Goal: Task Accomplishment & Management: Use online tool/utility

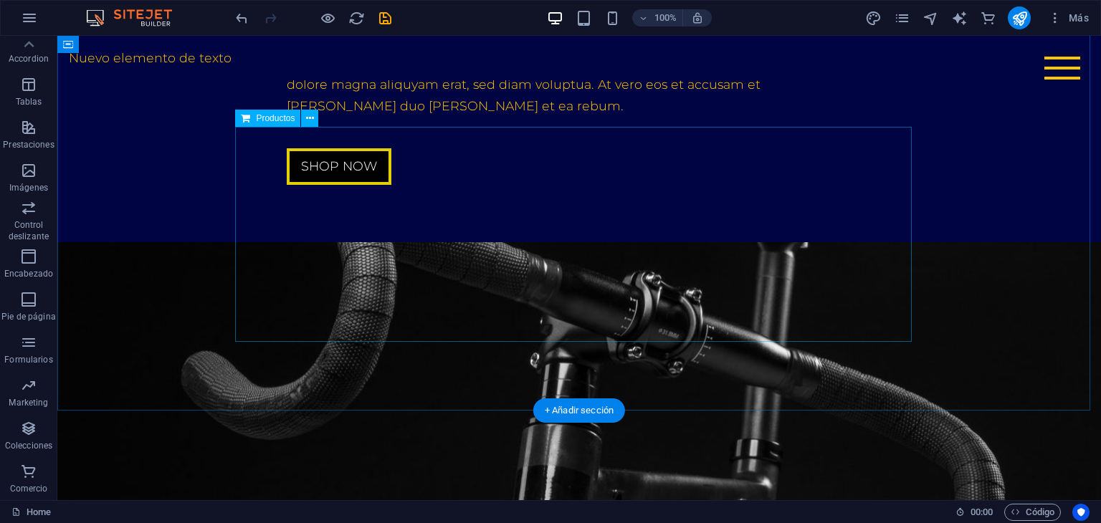
scroll to position [3584, 0]
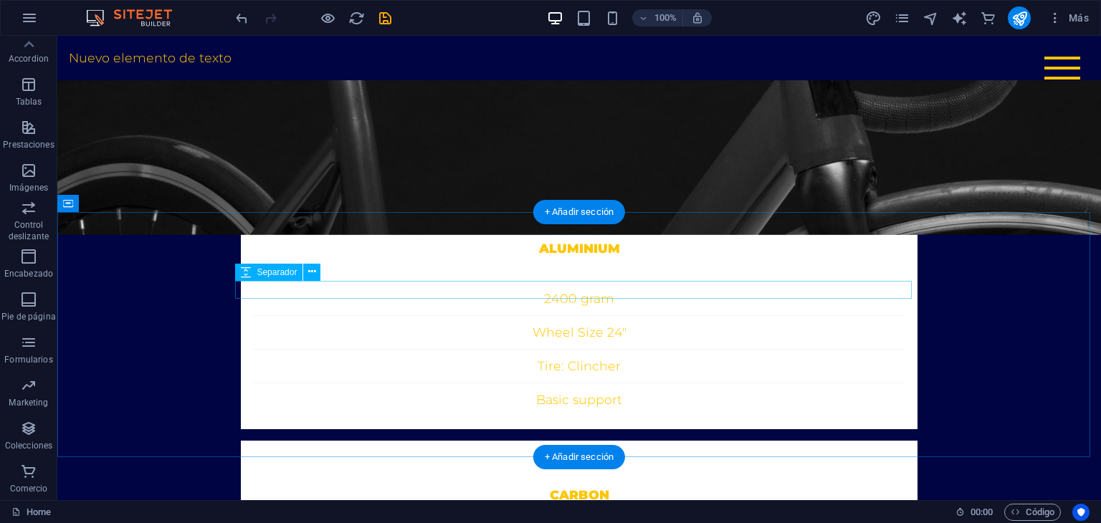
scroll to position [4625, 0]
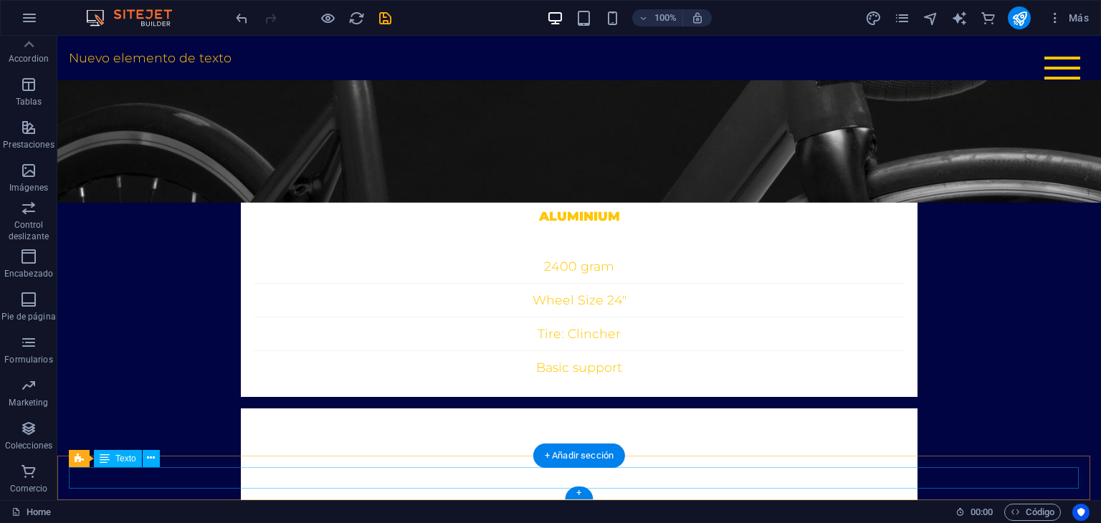
drag, startPoint x: 598, startPoint y: 482, endPoint x: 464, endPoint y: 480, distance: 134.0
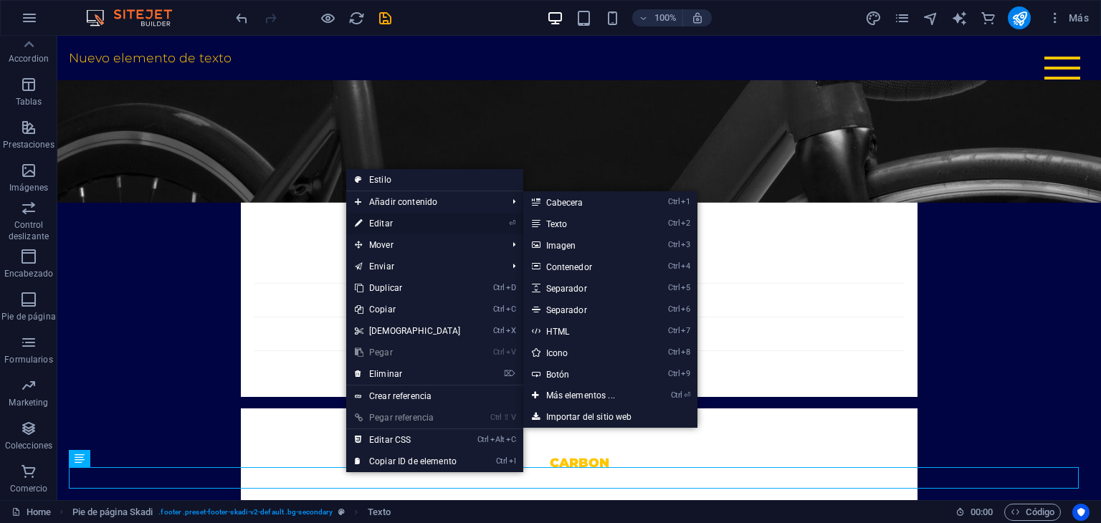
click at [397, 224] on link "⏎ Editar" at bounding box center [407, 224] width 123 height 22
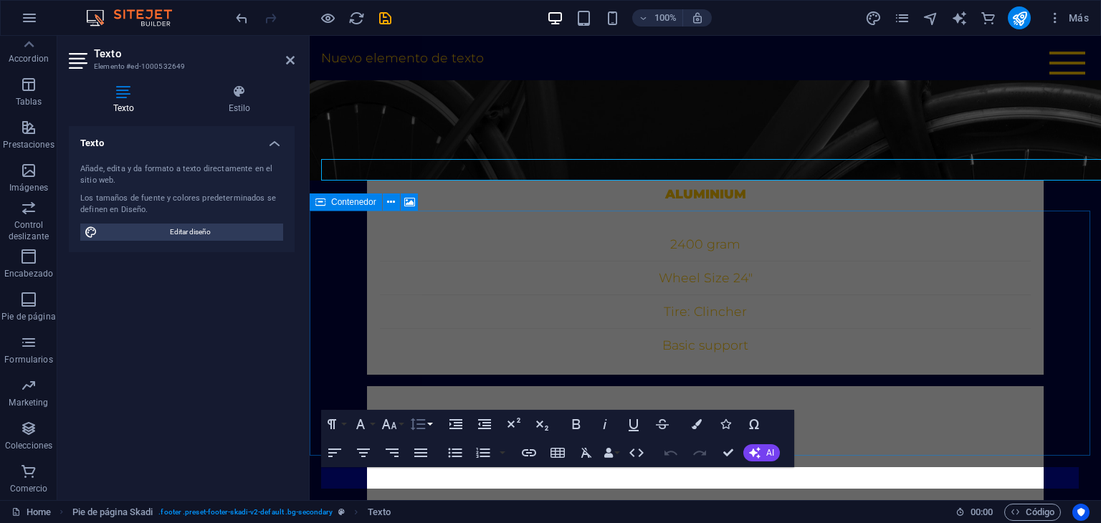
scroll to position [4933, 0]
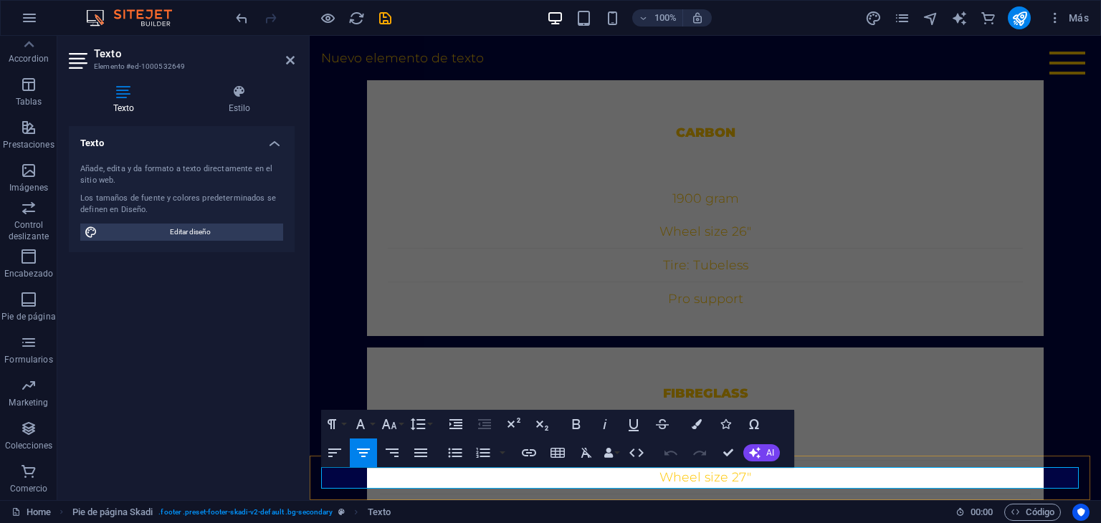
click at [628, 462] on icon "button" at bounding box center [636, 452] width 17 height 17
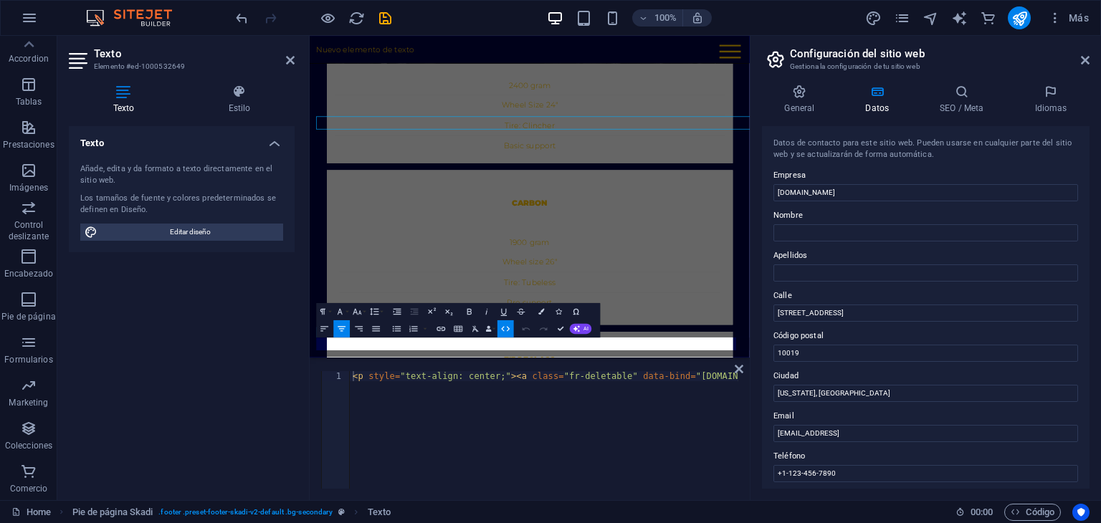
scroll to position [5230, 0]
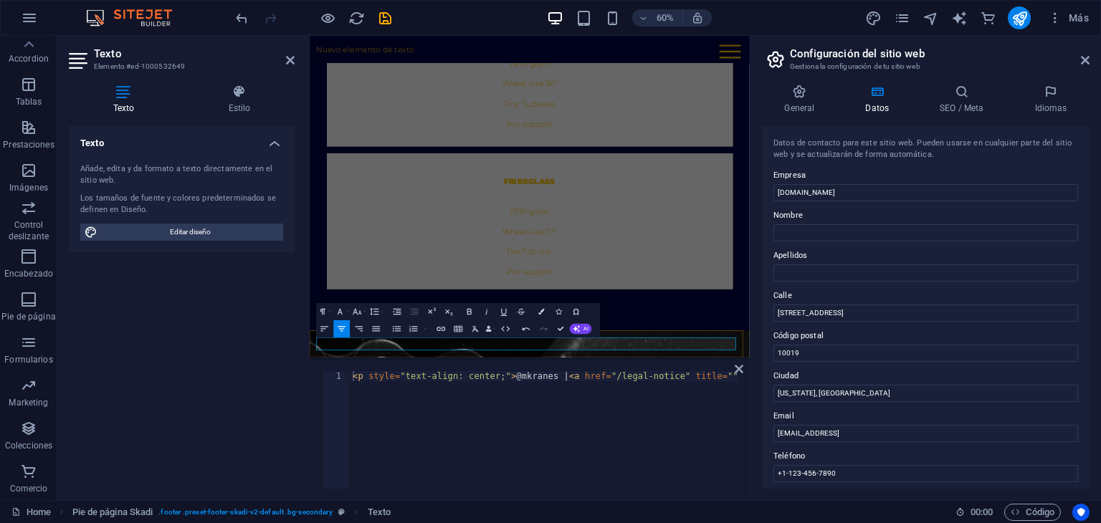
drag, startPoint x: 652, startPoint y: 554, endPoint x: 804, endPoint y: 568, distance: 152.6
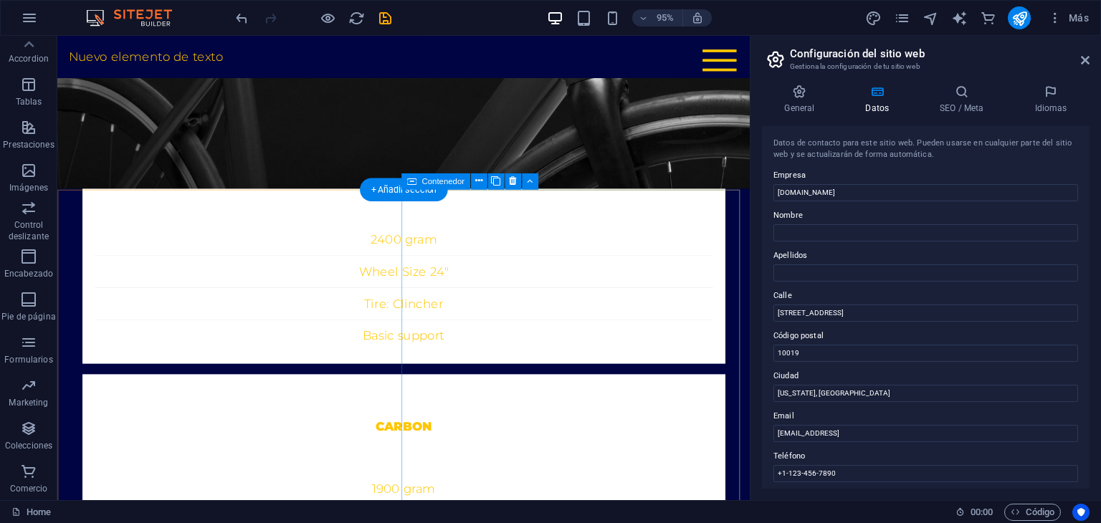
scroll to position [4733, 0]
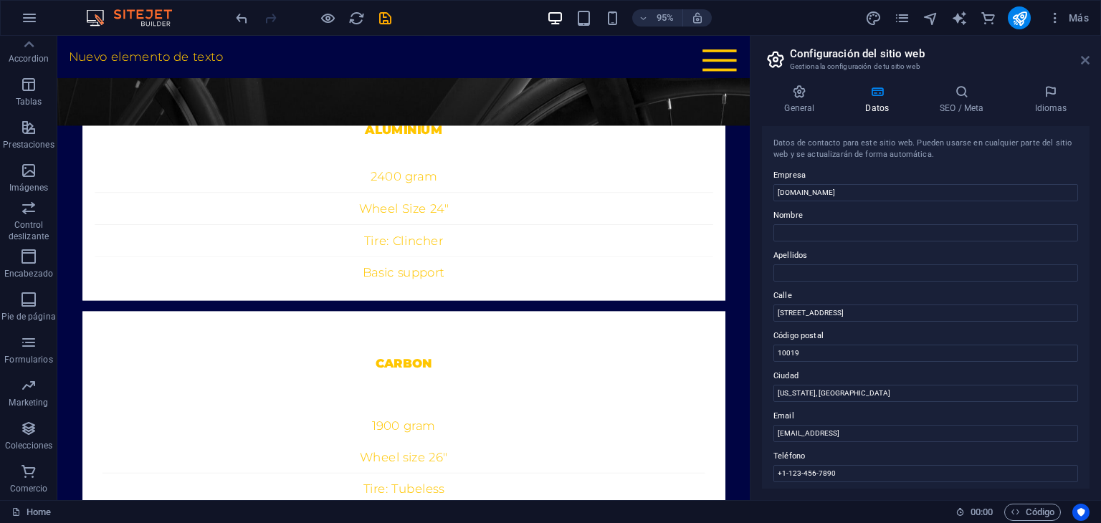
click at [1086, 63] on icon at bounding box center [1085, 59] width 9 height 11
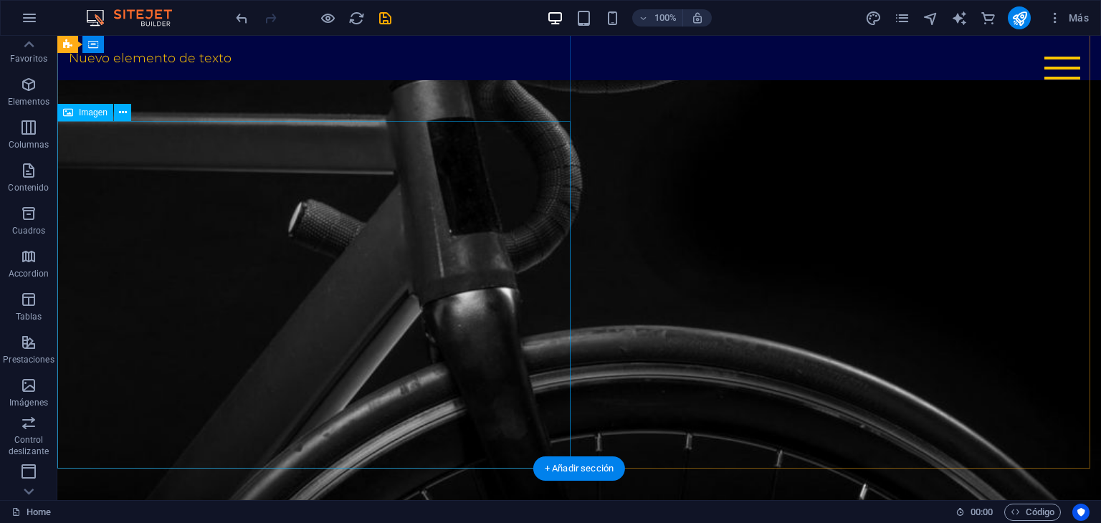
scroll to position [788, 0]
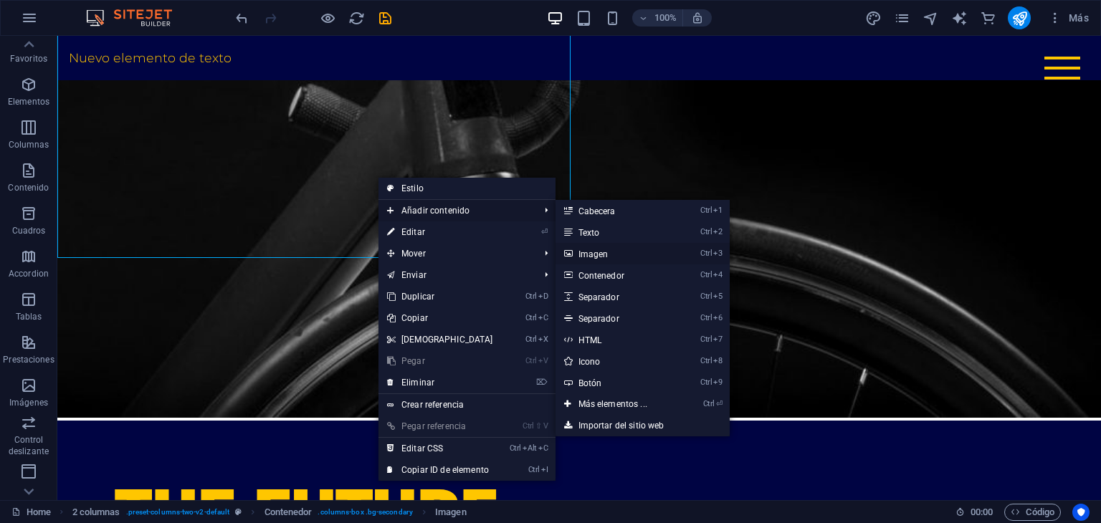
click at [588, 247] on link "Ctrl 3 Imagen" at bounding box center [615, 254] width 120 height 22
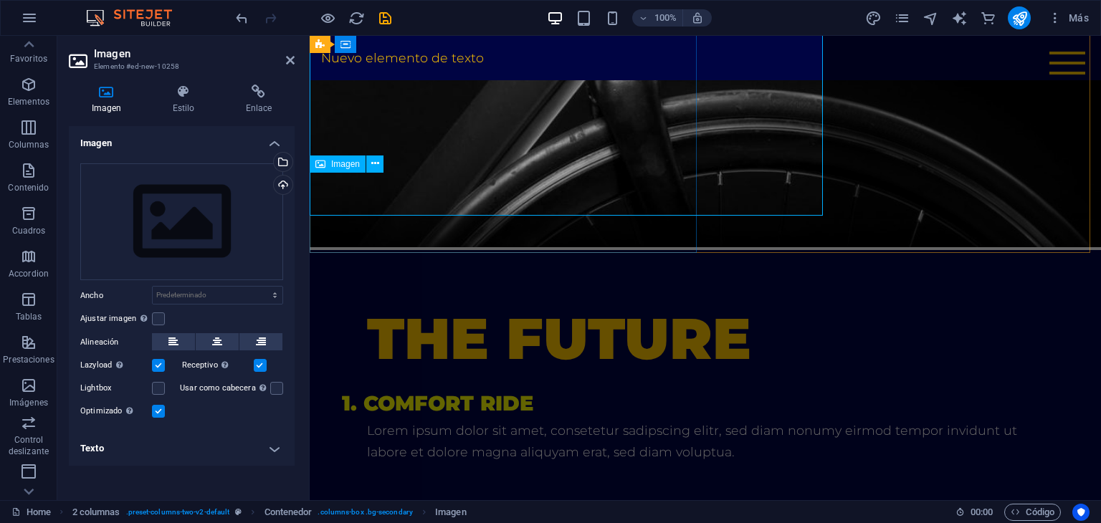
scroll to position [920, 0]
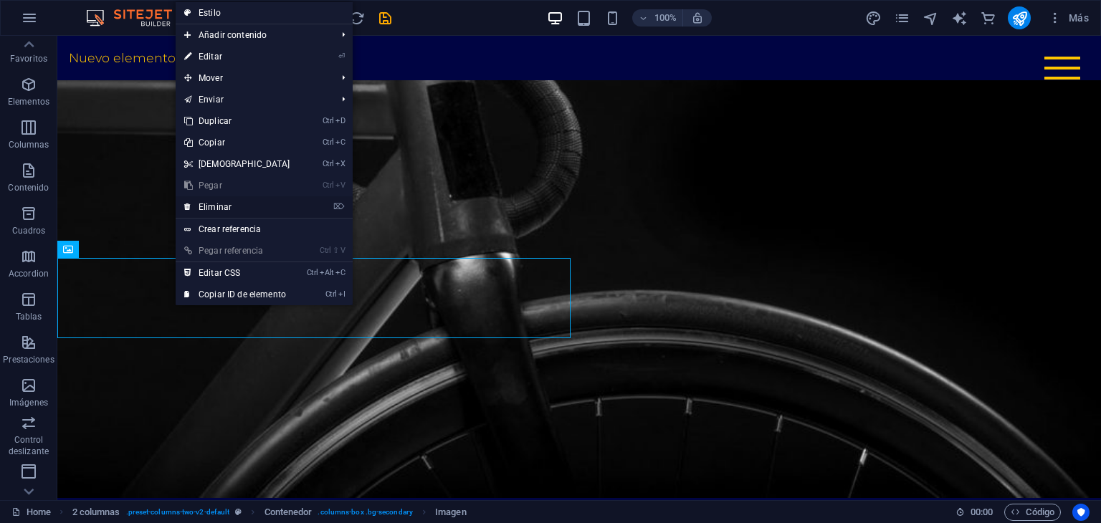
click at [237, 207] on link "⌦ Eliminar" at bounding box center [237, 207] width 123 height 22
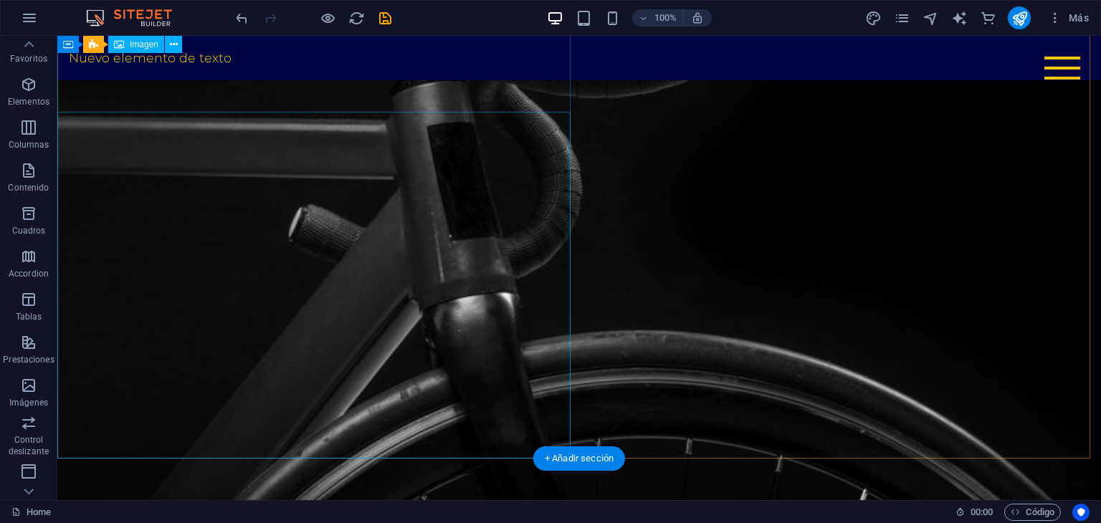
scroll to position [573, 0]
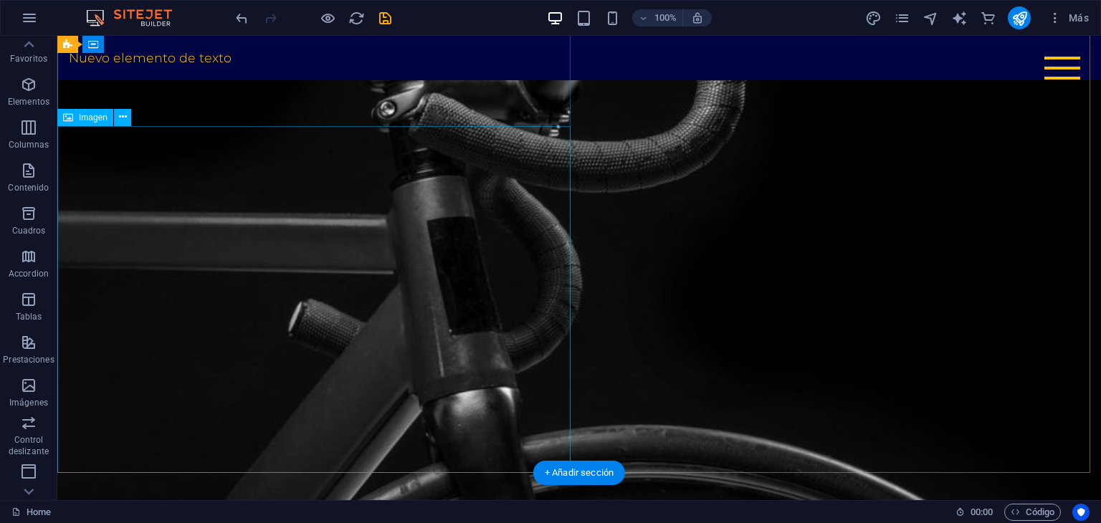
click at [366, 184] on figure at bounding box center [579, 280] width 1044 height 706
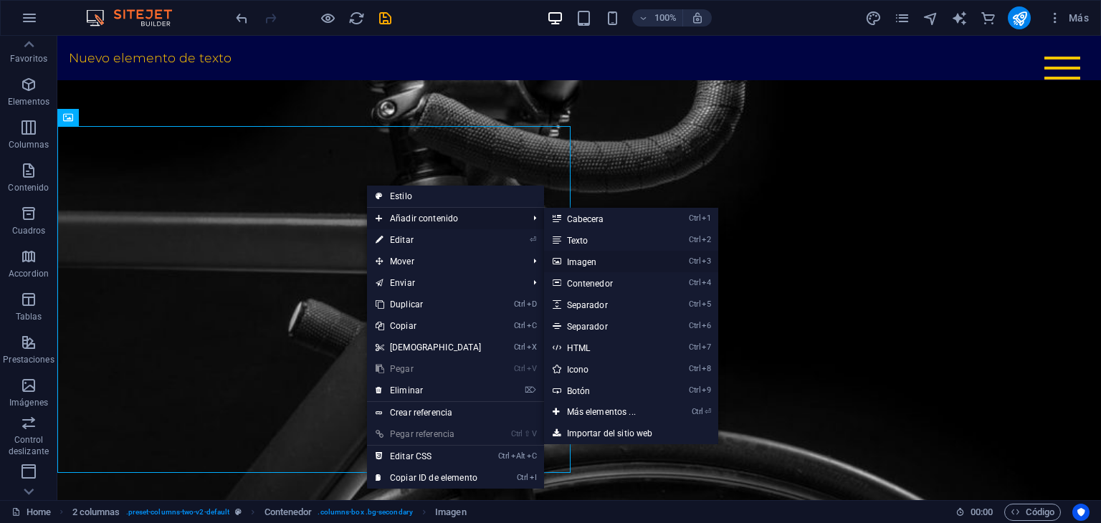
click at [563, 256] on link "Ctrl 3 Imagen" at bounding box center [604, 262] width 120 height 22
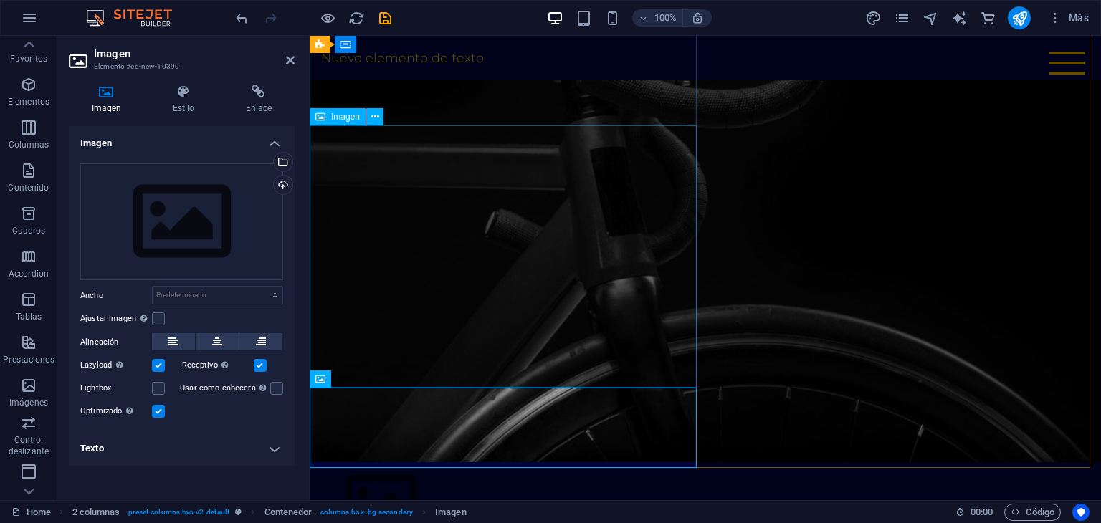
scroll to position [705, 0]
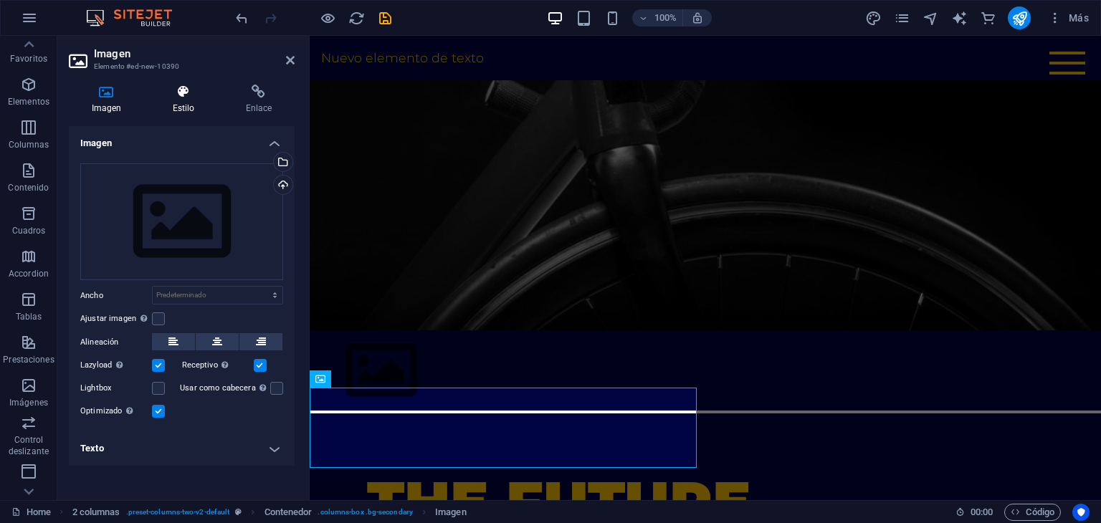
click at [183, 91] on icon at bounding box center [183, 92] width 67 height 14
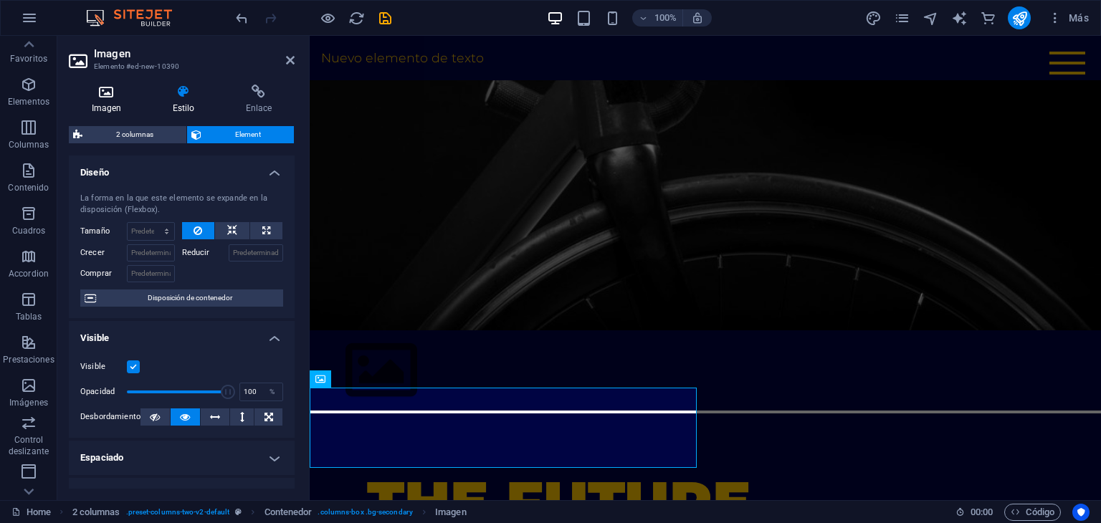
click at [89, 93] on icon at bounding box center [106, 92] width 75 height 14
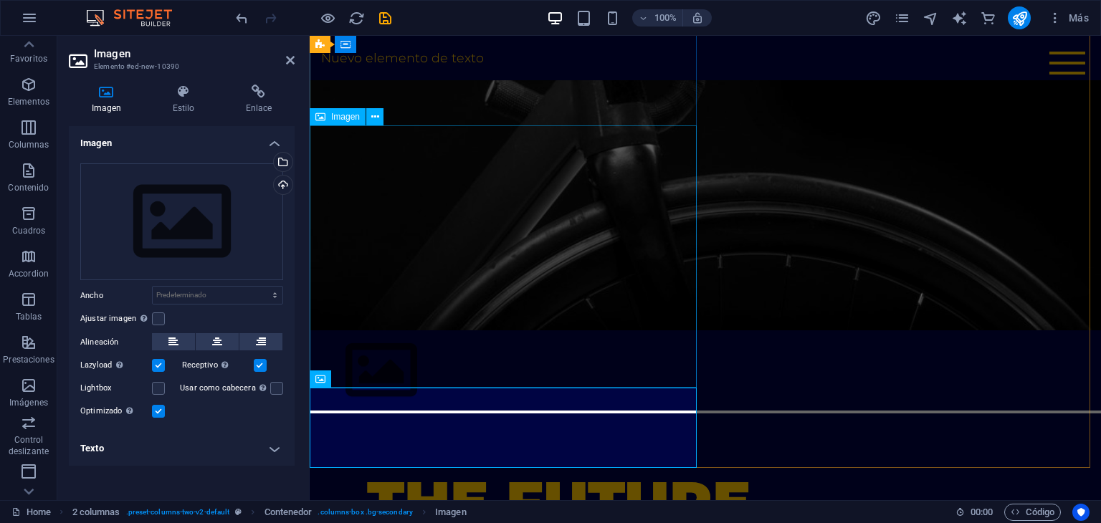
click at [386, 152] on figure at bounding box center [705, 62] width 791 height 535
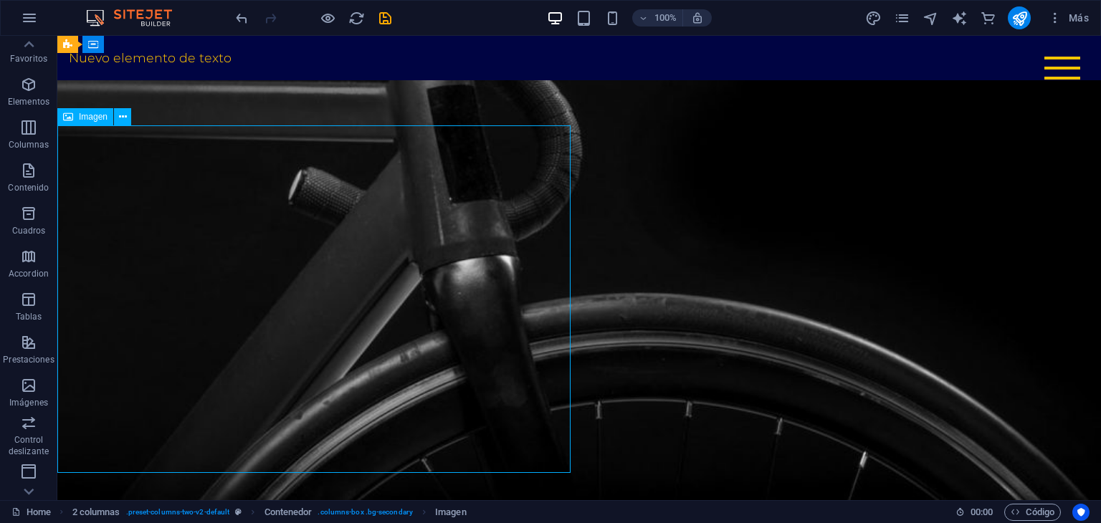
scroll to position [493, 0]
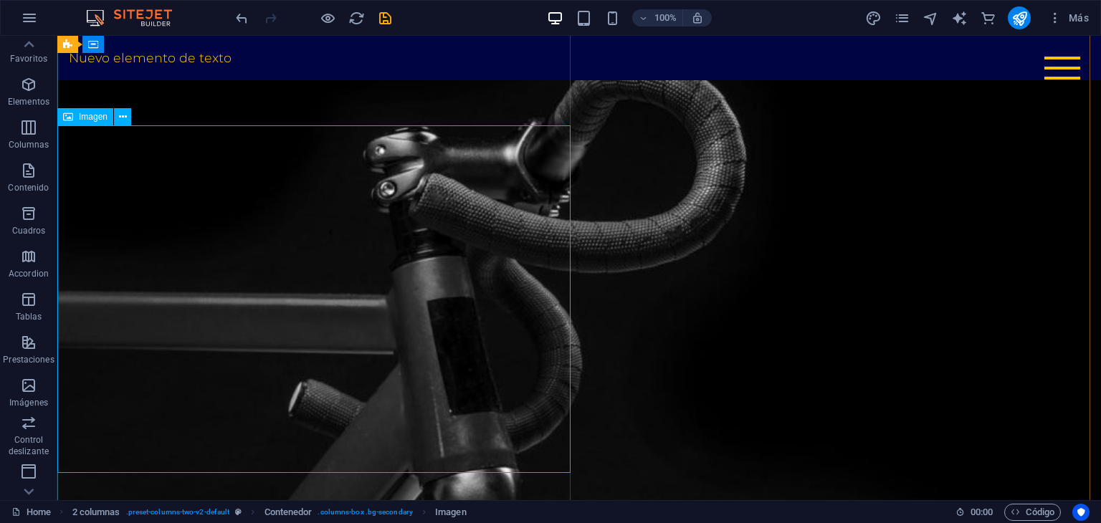
click at [70, 115] on icon at bounding box center [68, 116] width 10 height 17
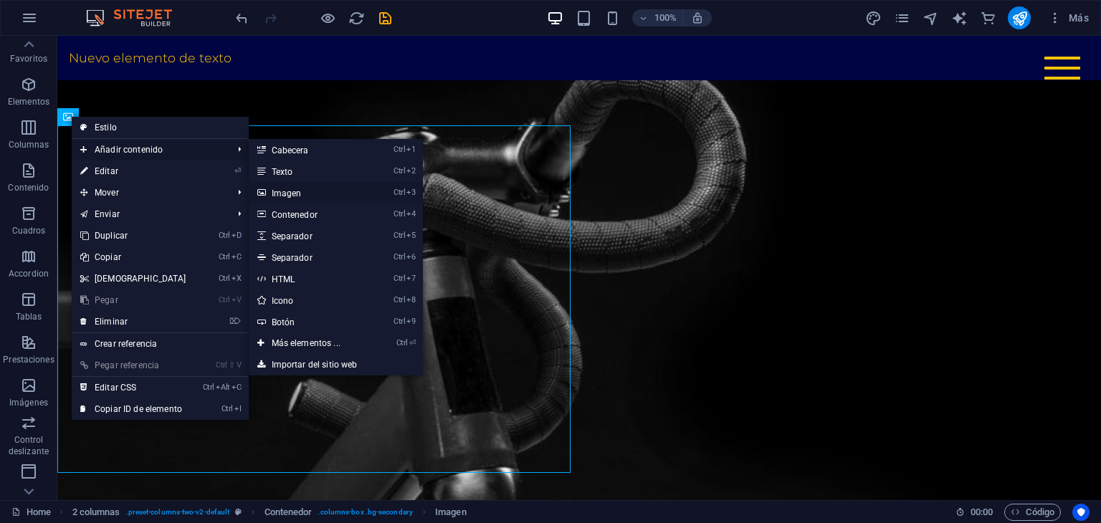
click at [302, 186] on link "Ctrl 3 Imagen" at bounding box center [309, 193] width 120 height 22
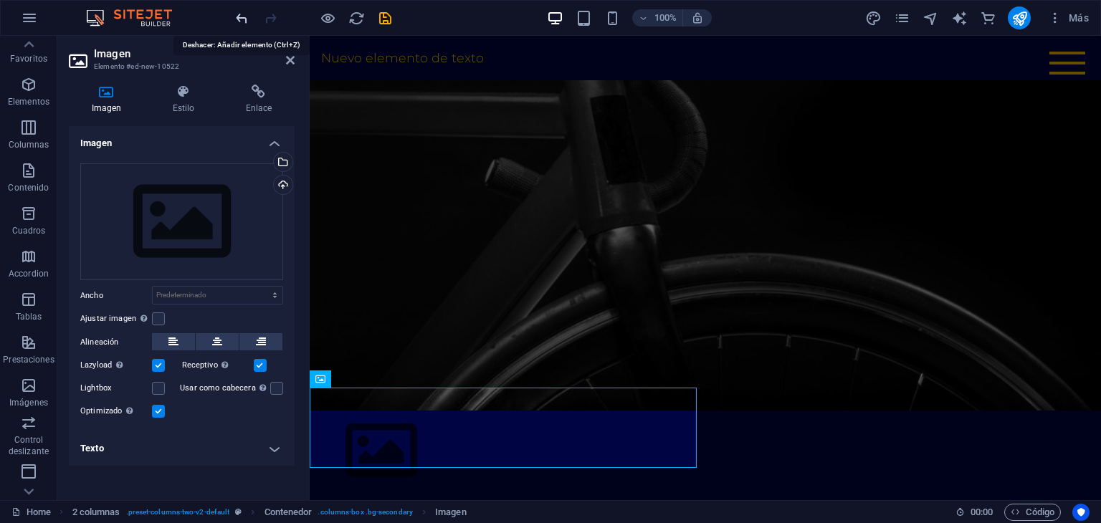
click at [242, 15] on icon "undo" at bounding box center [242, 18] width 16 height 16
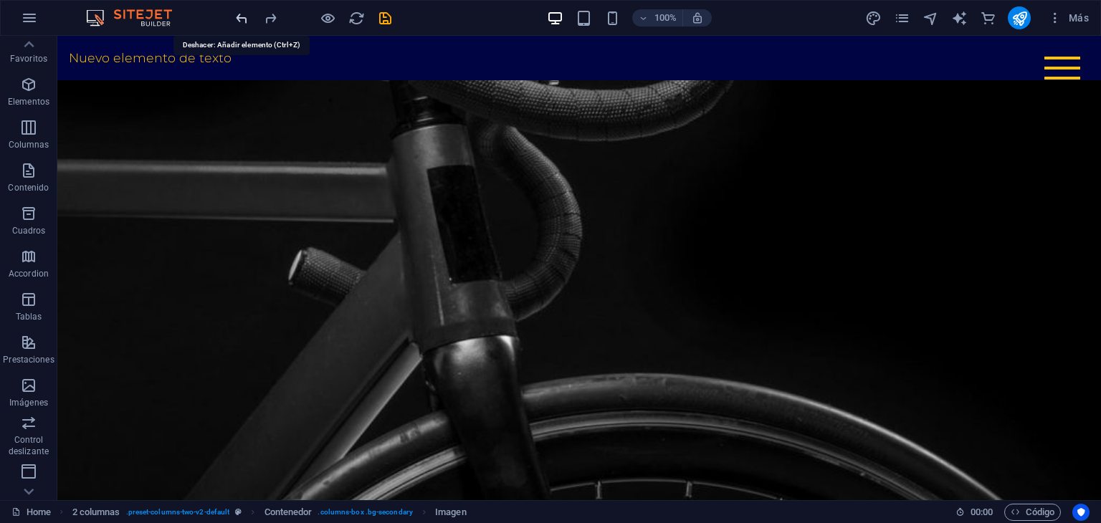
scroll to position [493, 0]
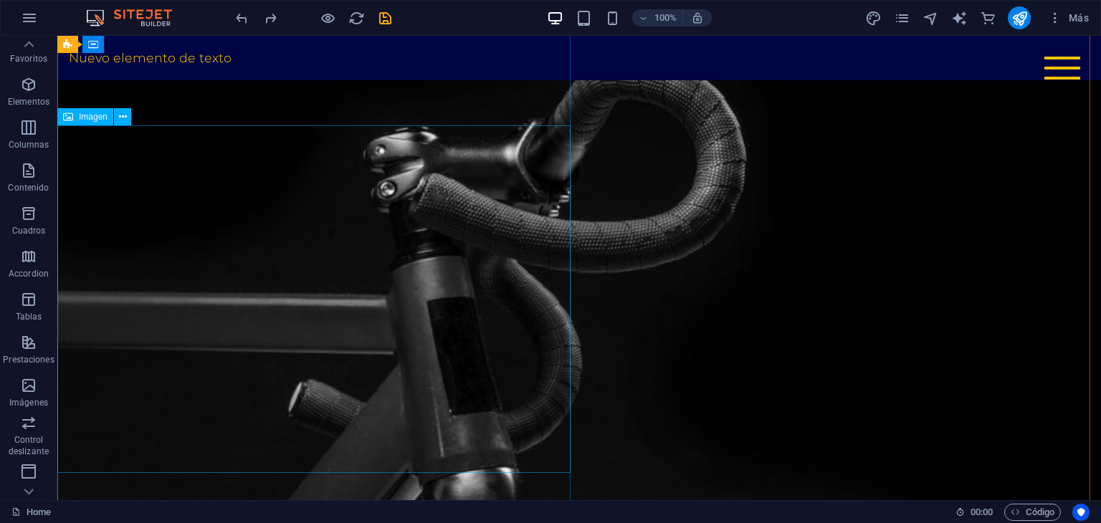
click at [97, 123] on div "Imagen" at bounding box center [85, 116] width 56 height 17
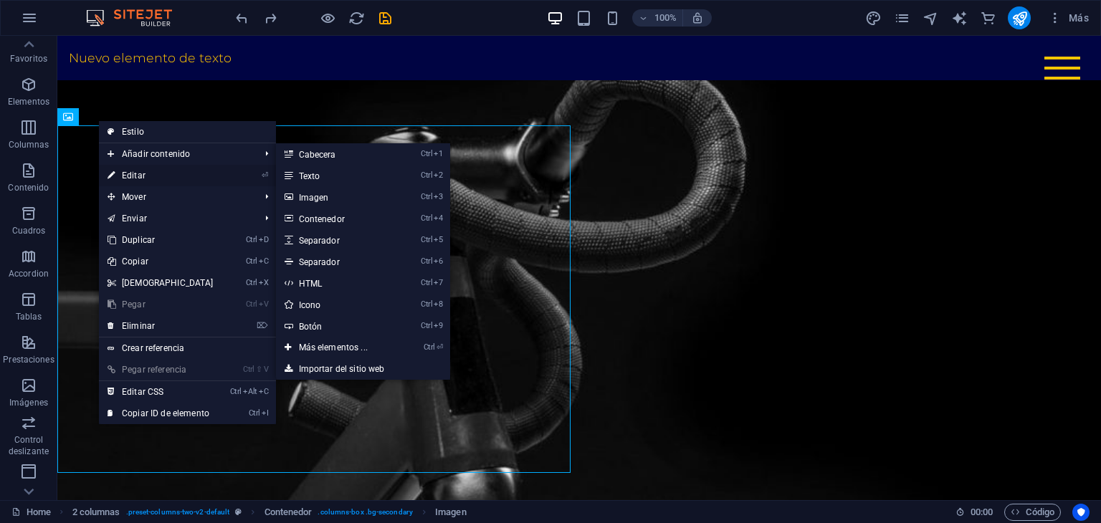
click at [135, 173] on link "⏎ Editar" at bounding box center [160, 176] width 123 height 22
select select "%"
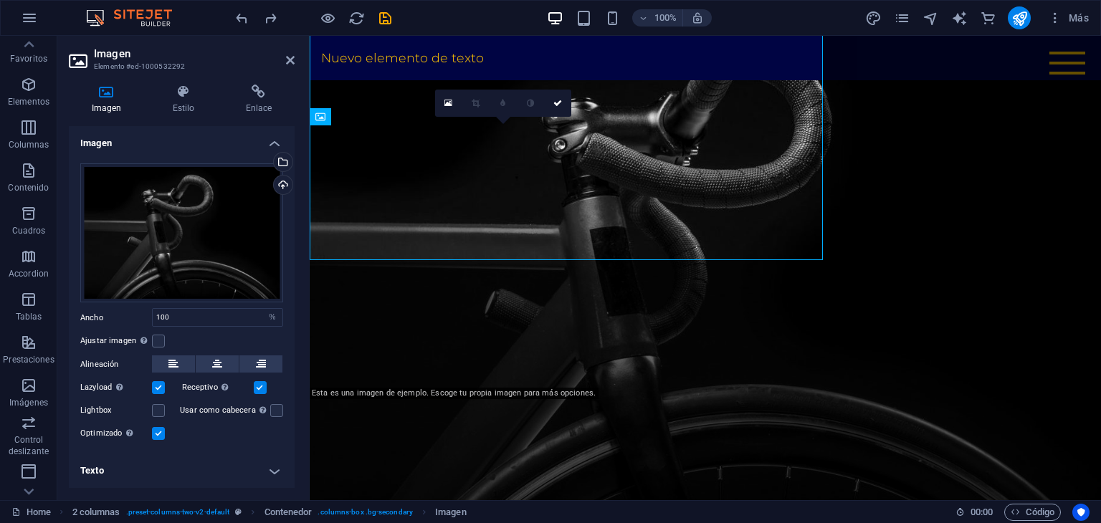
scroll to position [705, 0]
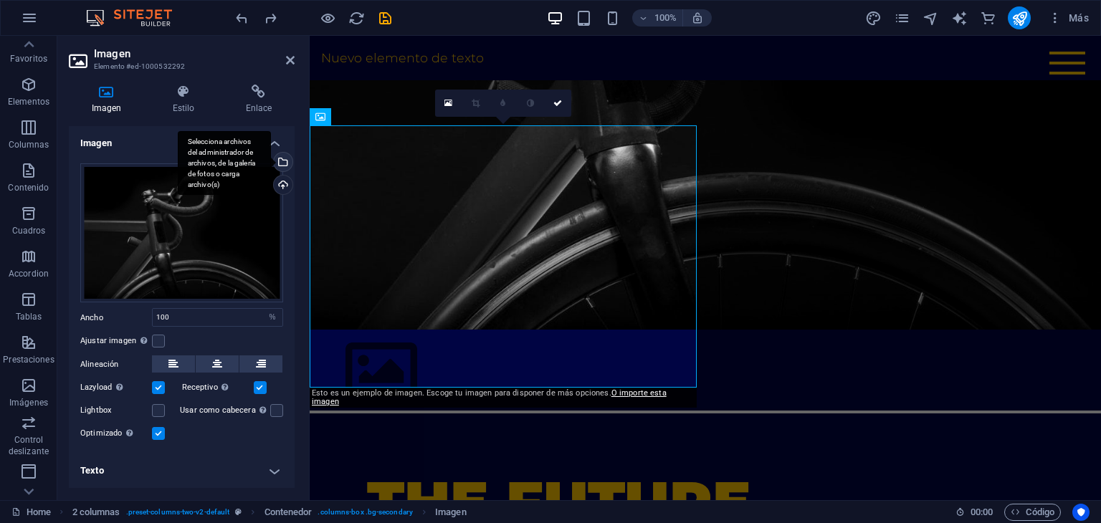
click at [271, 164] on div "Selecciona archivos del administrador de archivos, de la galería de fotos o car…" at bounding box center [224, 163] width 93 height 65
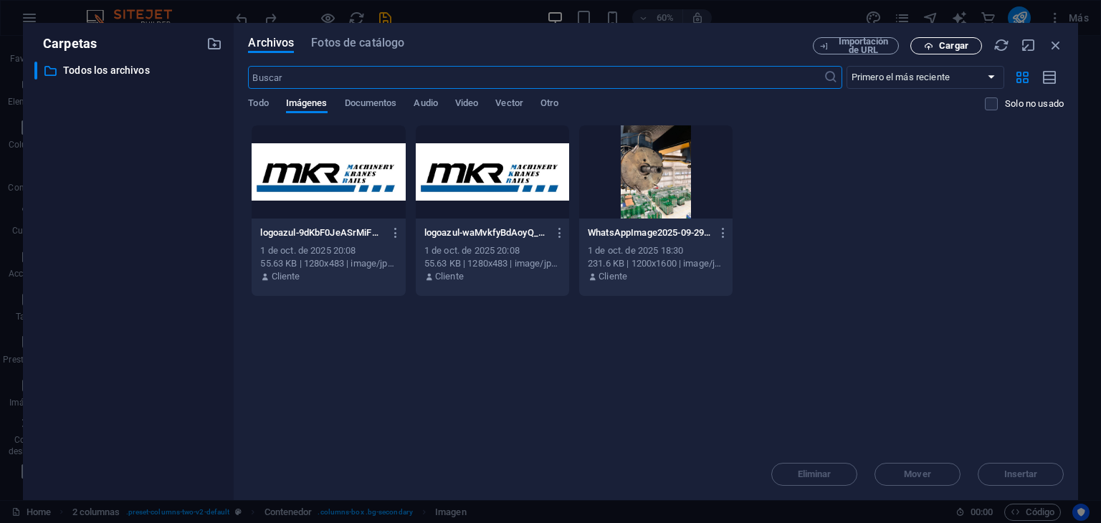
click at [927, 48] on icon "button" at bounding box center [928, 46] width 9 height 9
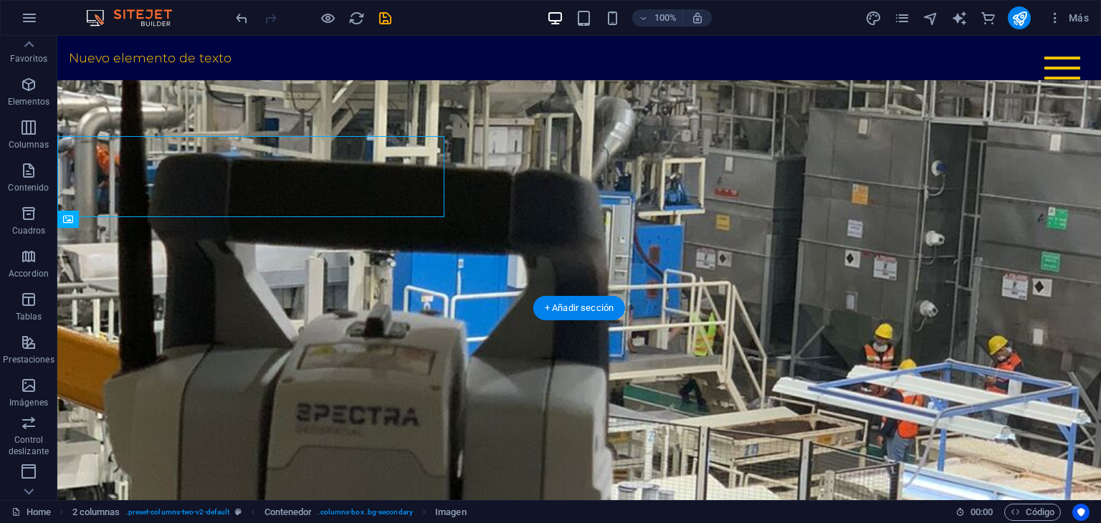
scroll to position [957, 0]
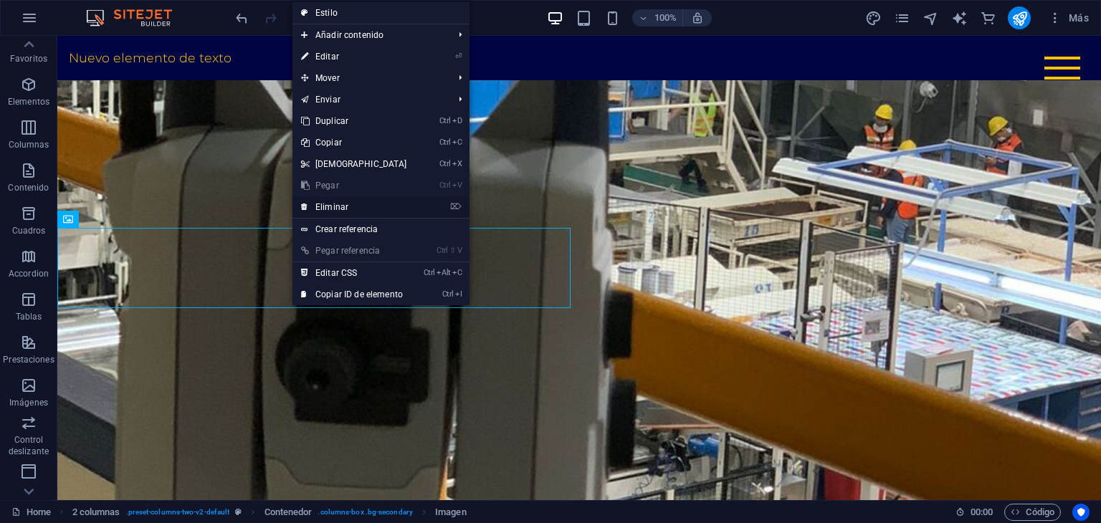
click at [328, 206] on link "⌦ Eliminar" at bounding box center [353, 207] width 123 height 22
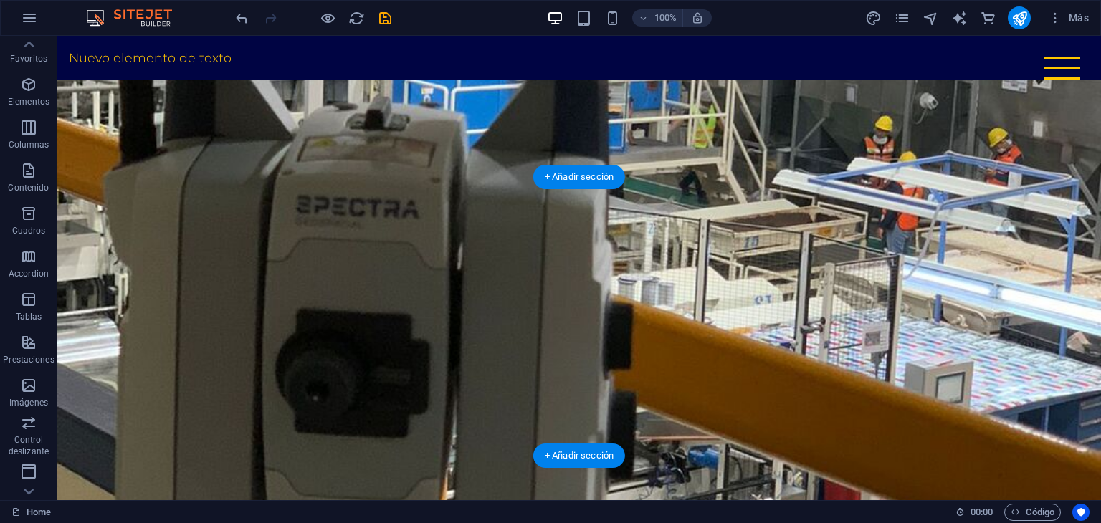
scroll to position [1029, 0]
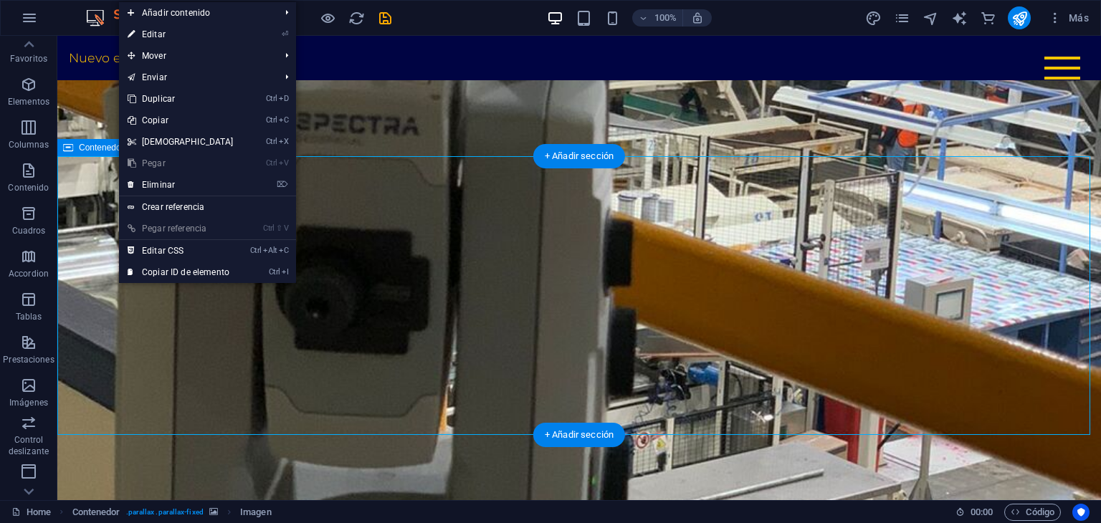
drag, startPoint x: 177, startPoint y: 303, endPoint x: 108, endPoint y: 271, distance: 76.0
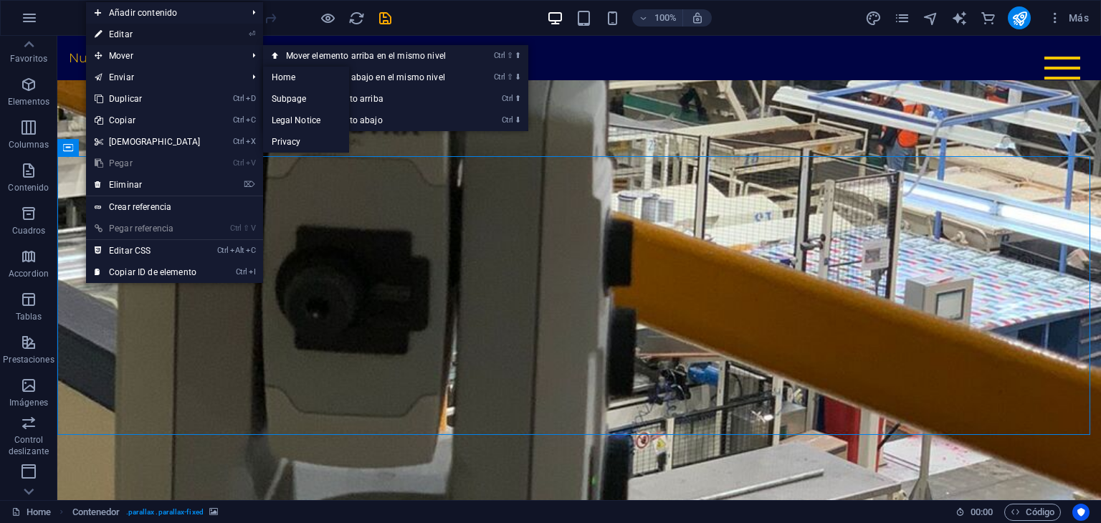
click at [153, 32] on link "⏎ Editar" at bounding box center [147, 35] width 123 height 22
select select "vh"
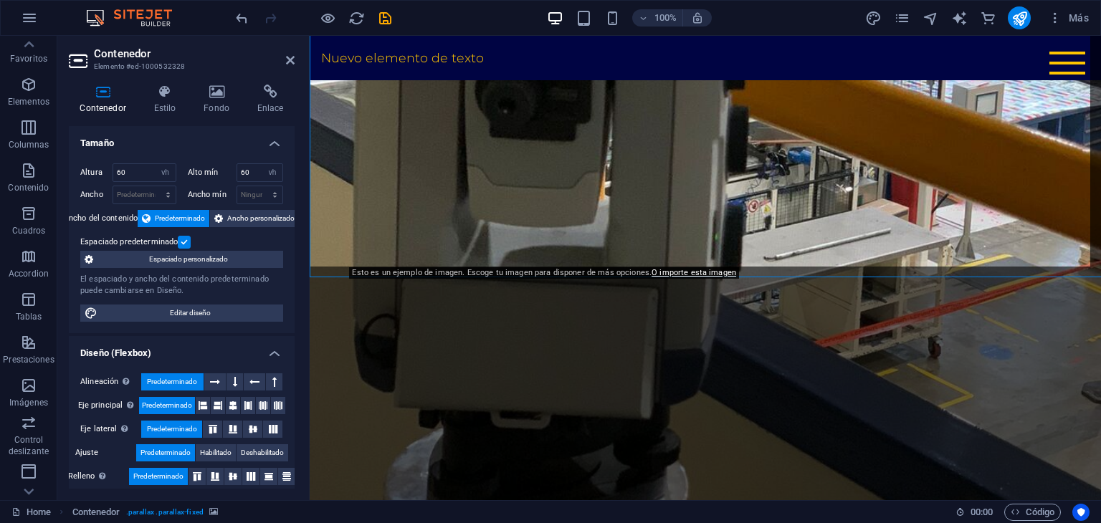
scroll to position [1186, 0]
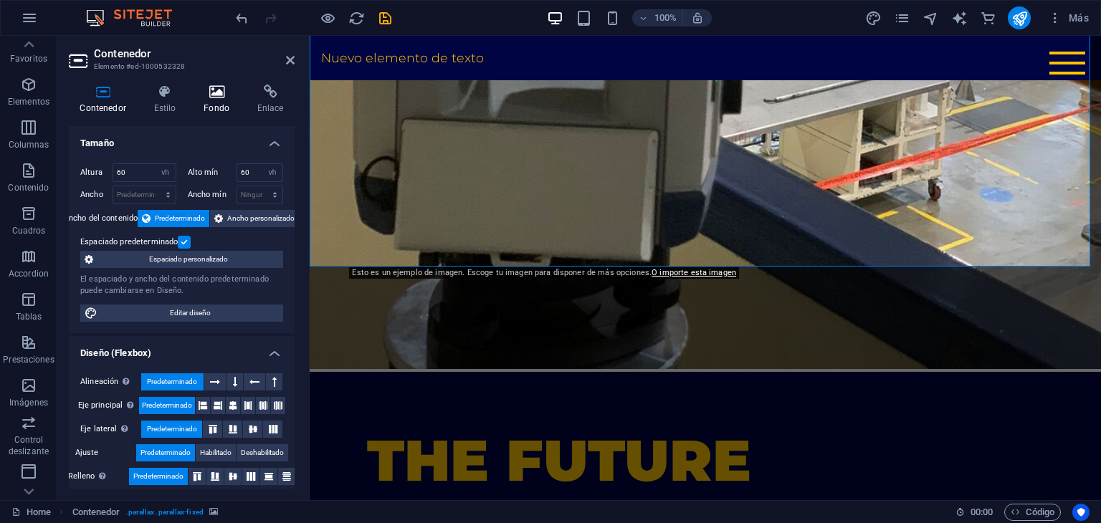
click at [204, 93] on icon at bounding box center [217, 92] width 48 height 14
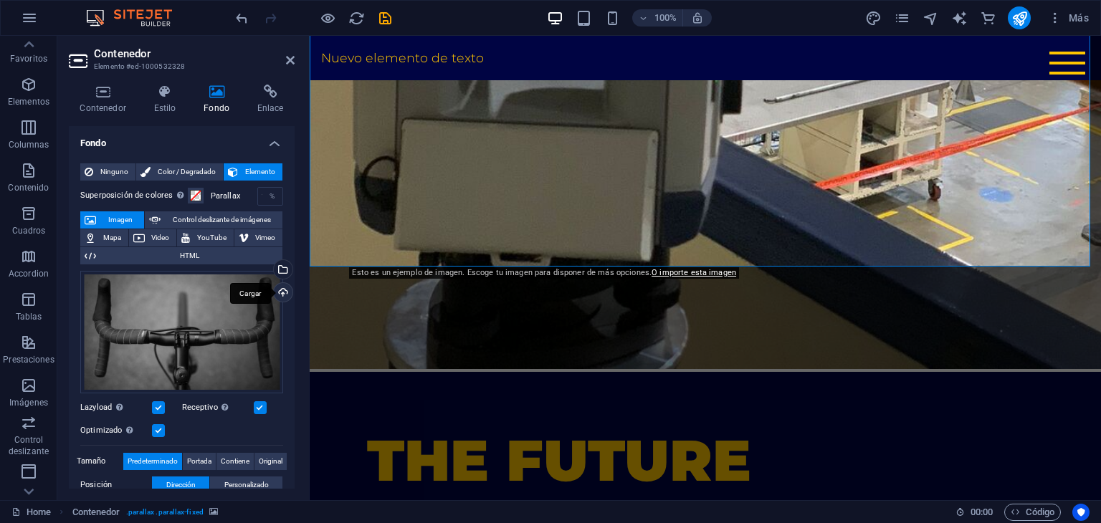
click at [276, 289] on div "Cargar" at bounding box center [282, 294] width 22 height 22
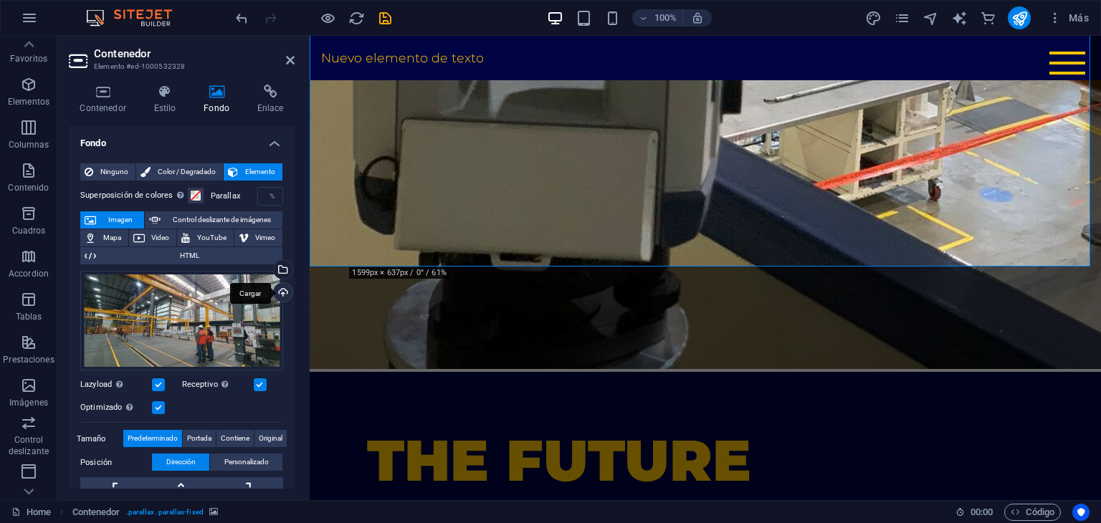
click at [281, 289] on div "Cargar" at bounding box center [282, 294] width 22 height 22
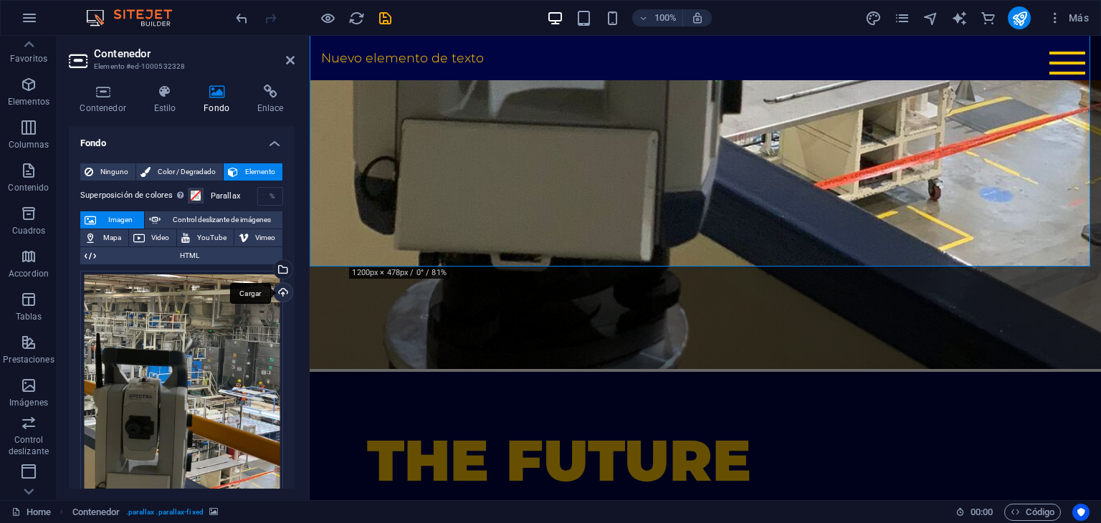
click at [284, 289] on div "Cargar" at bounding box center [282, 294] width 22 height 22
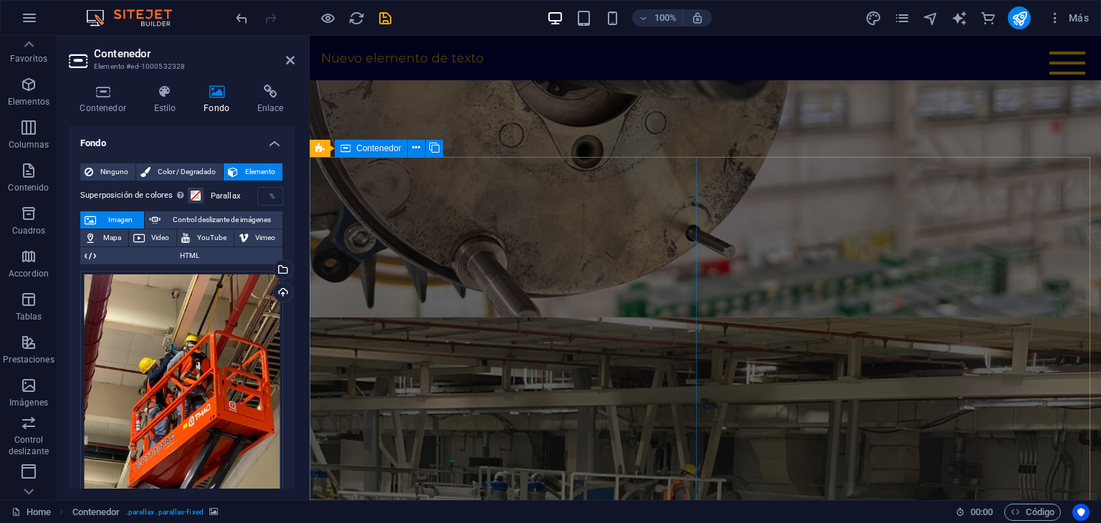
scroll to position [0, 0]
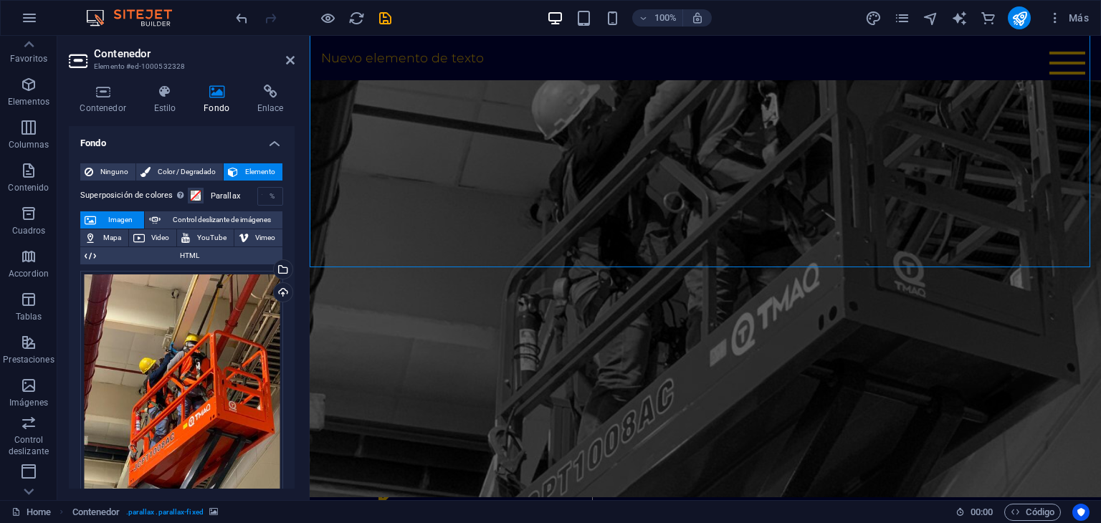
scroll to position [2018, 0]
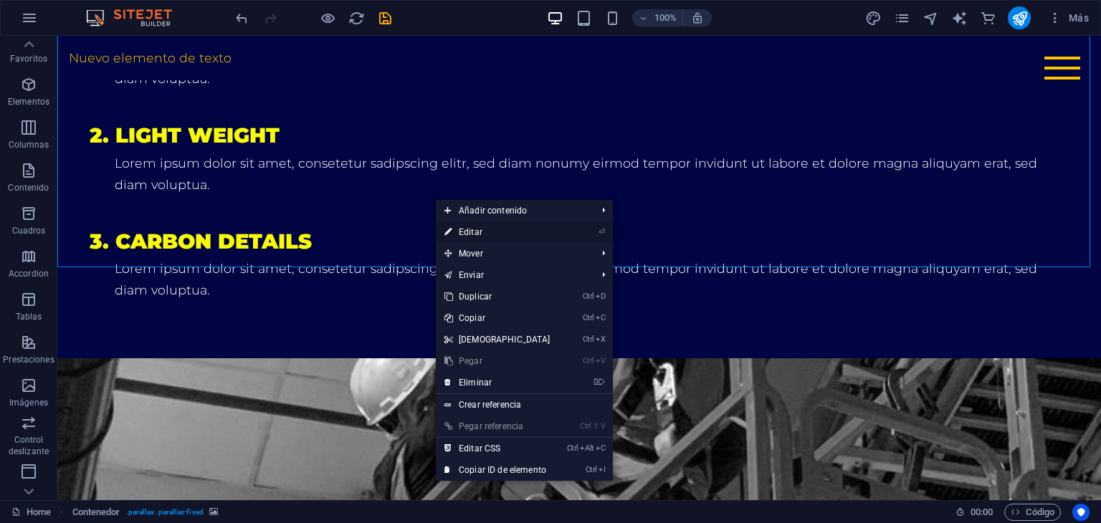
click at [467, 234] on link "⏎ Editar" at bounding box center [497, 232] width 123 height 22
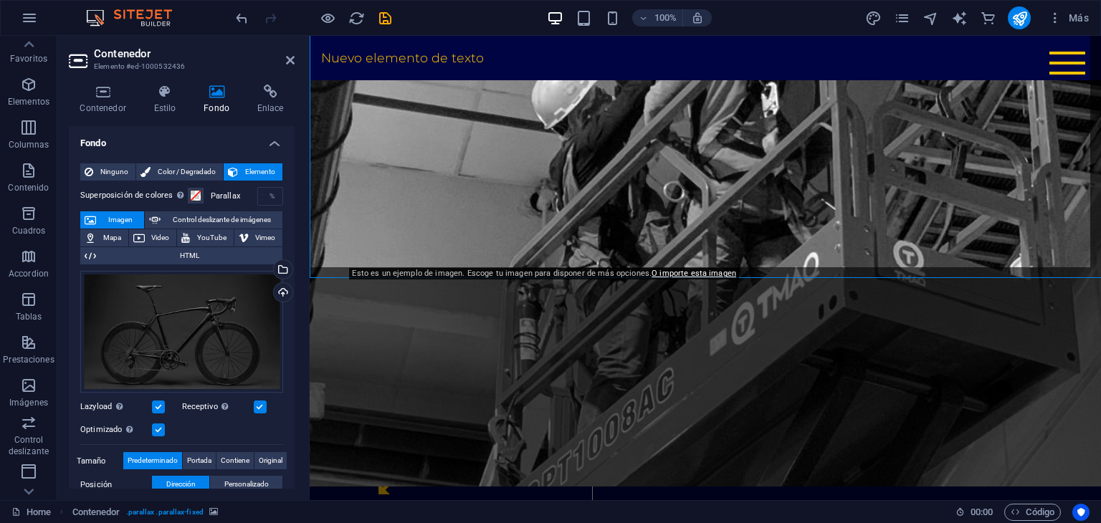
scroll to position [2007, 0]
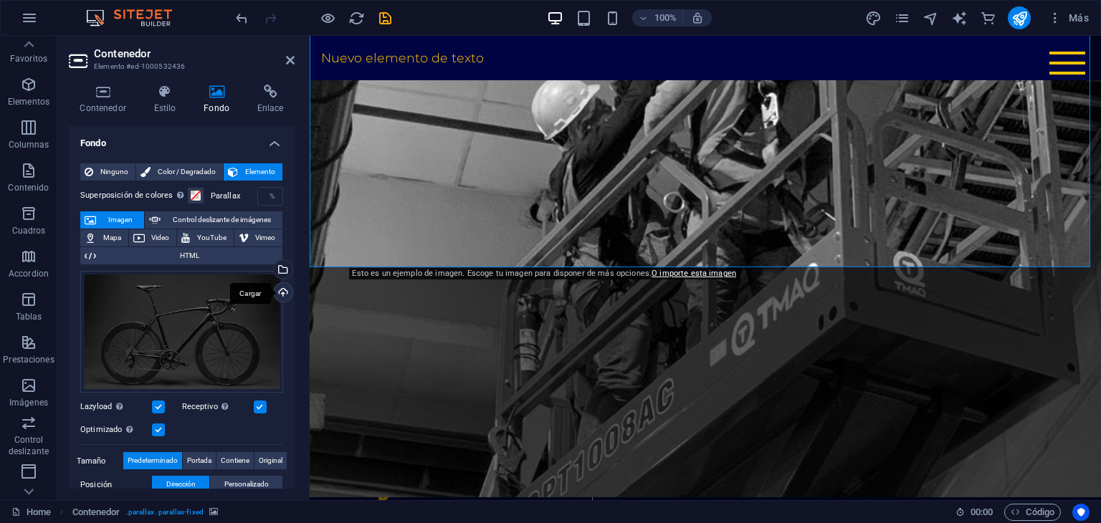
click at [275, 293] on div "Cargar" at bounding box center [282, 294] width 22 height 22
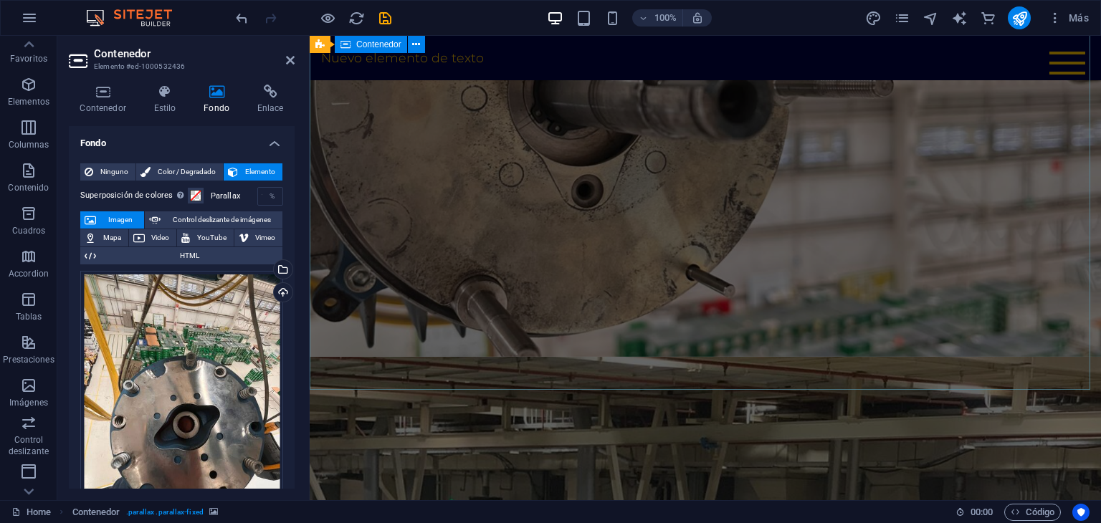
scroll to position [0, 0]
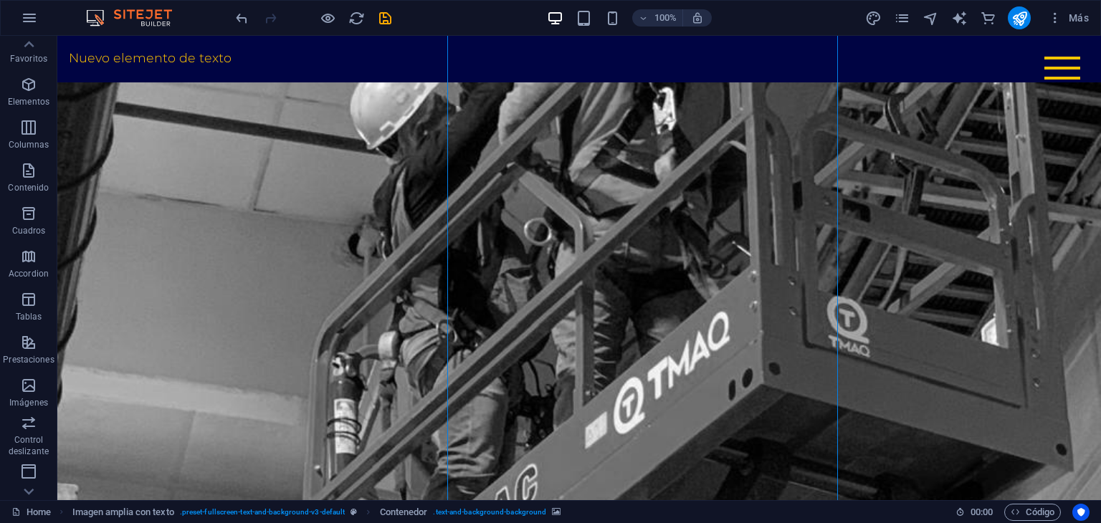
scroll to position [2304, 0]
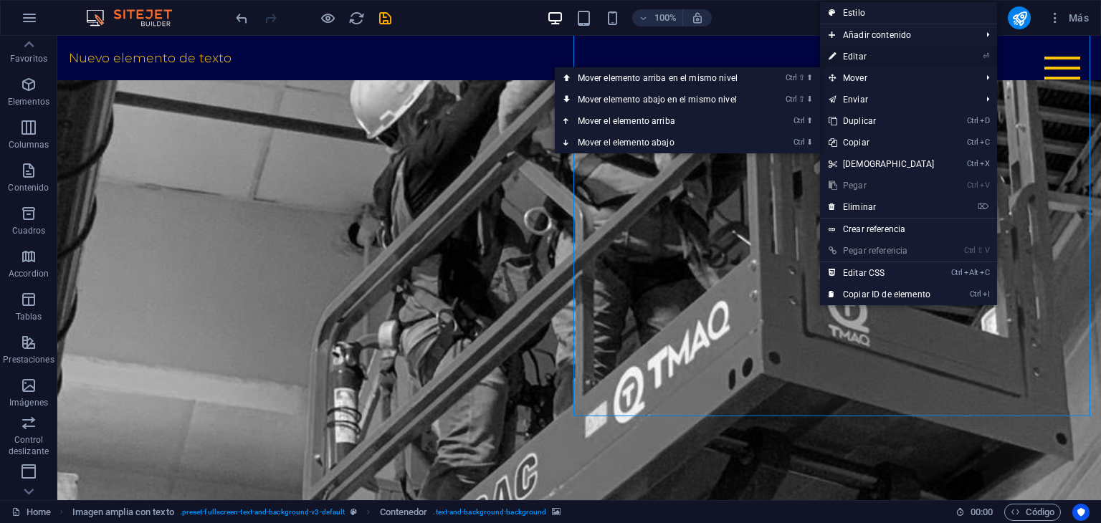
click at [851, 61] on link "⏎ Editar" at bounding box center [881, 57] width 123 height 22
select select "px"
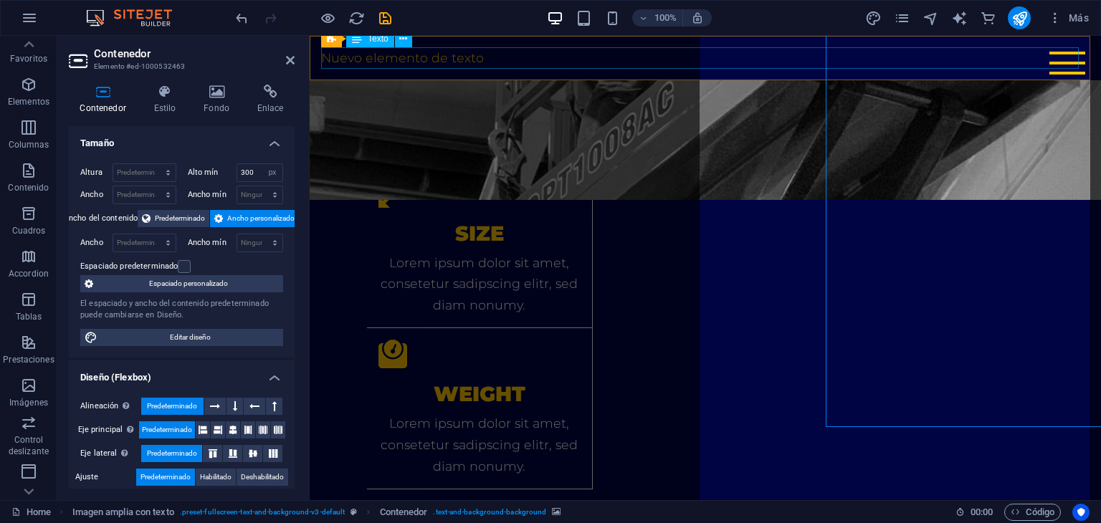
scroll to position [2294, 0]
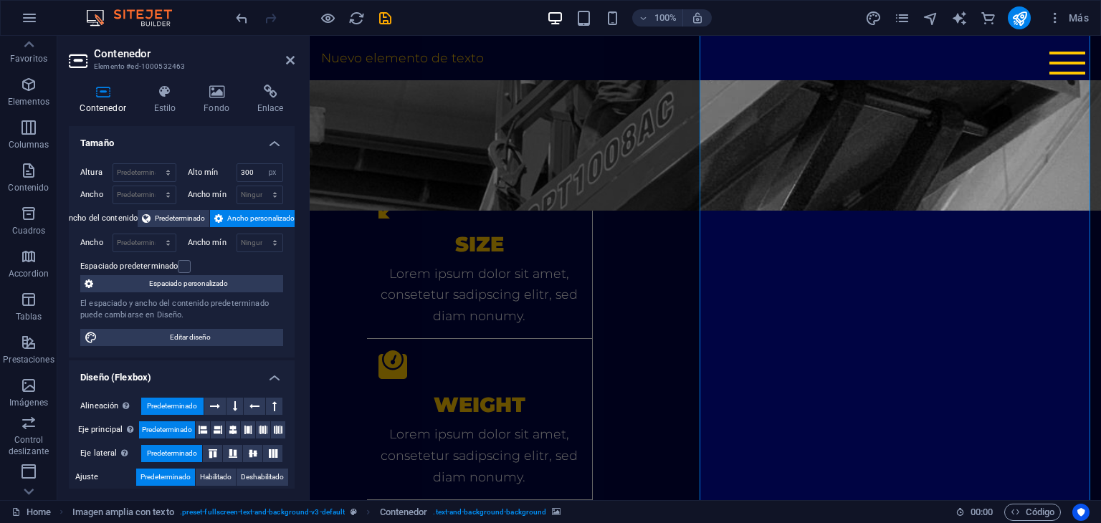
click at [294, 55] on icon at bounding box center [290, 59] width 9 height 11
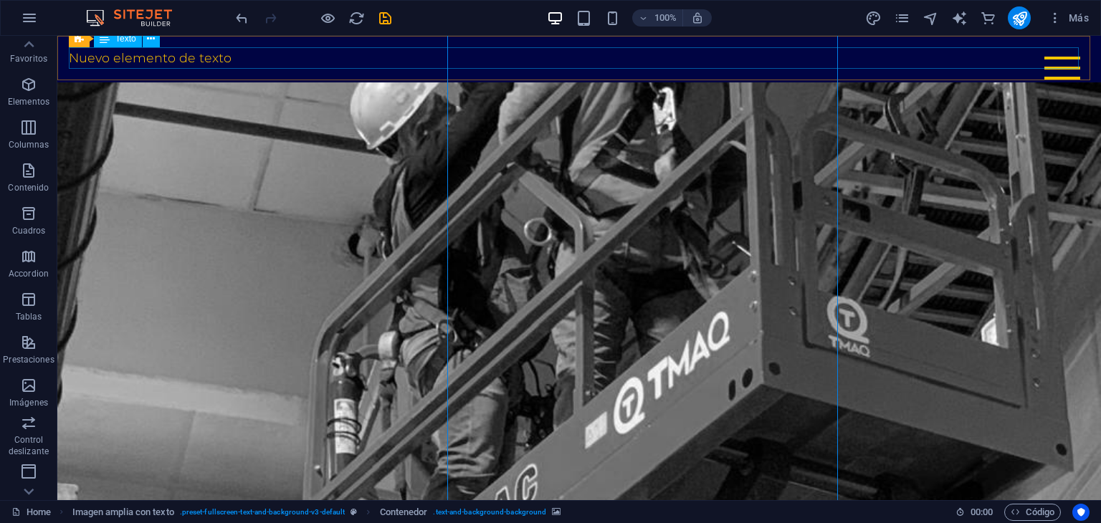
scroll to position [2304, 0]
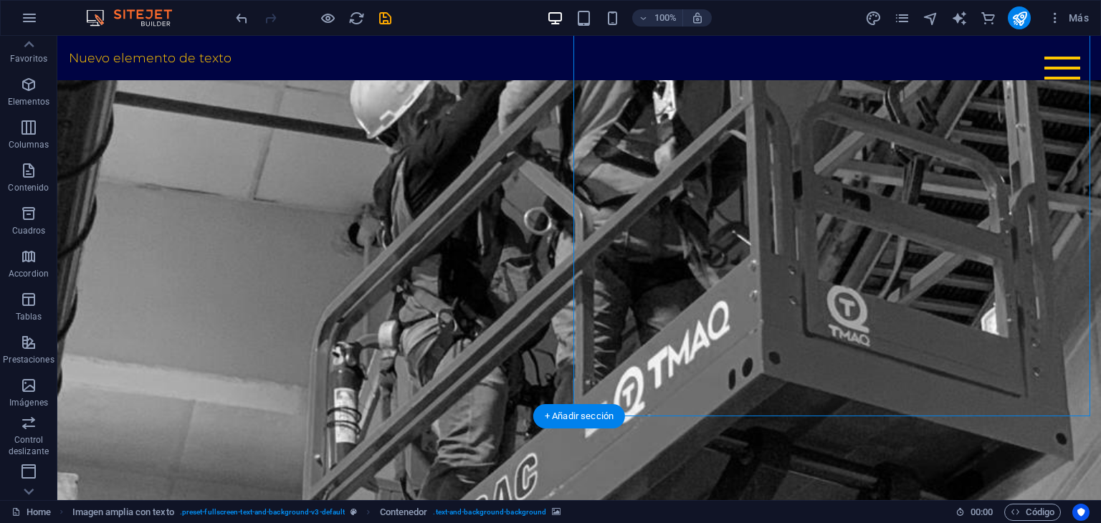
drag, startPoint x: 719, startPoint y: 211, endPoint x: 468, endPoint y: 209, distance: 250.9
select select "px"
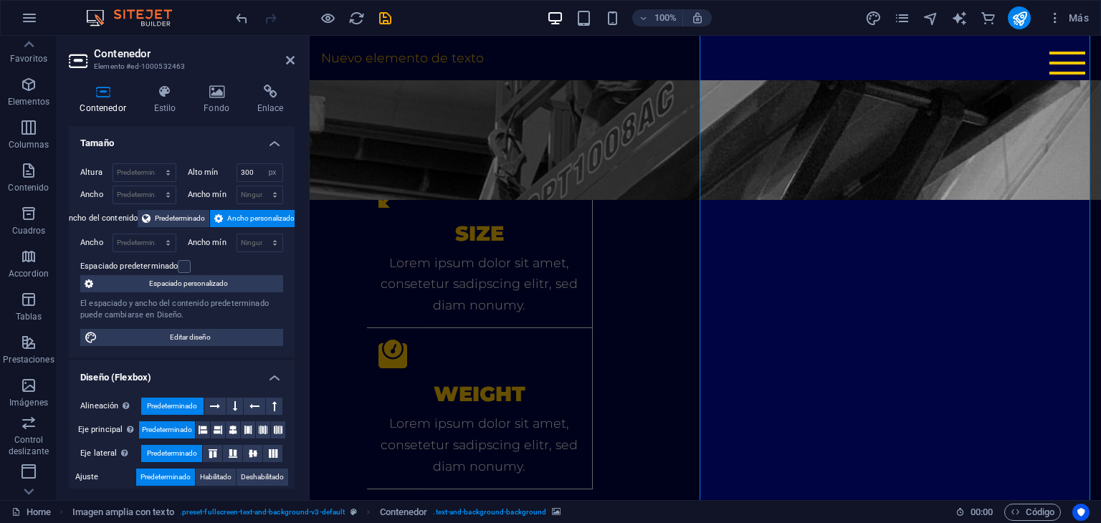
scroll to position [2294, 0]
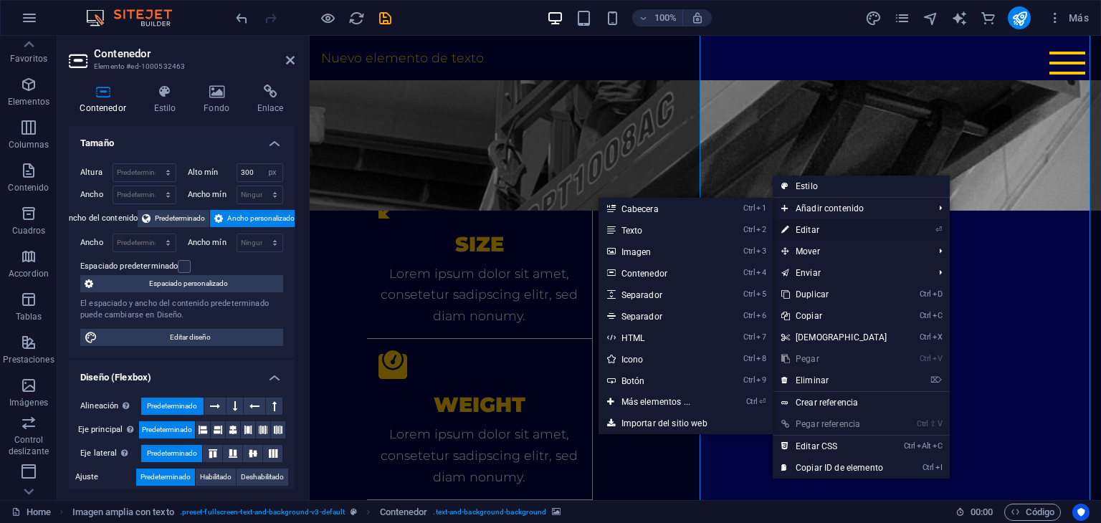
drag, startPoint x: 505, startPoint y: 183, endPoint x: 816, endPoint y: 223, distance: 313.6
click at [816, 223] on link "⏎ Editar" at bounding box center [834, 230] width 123 height 22
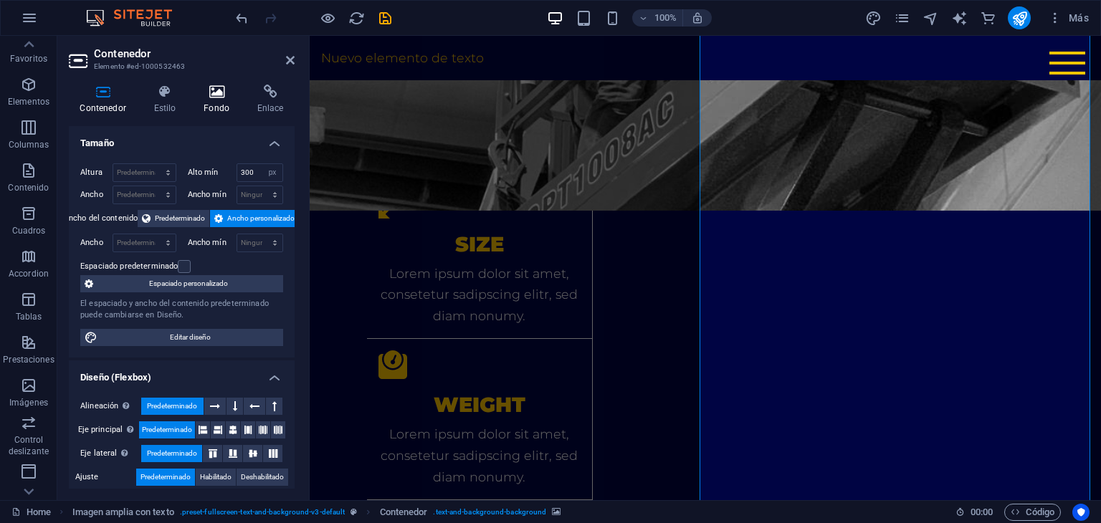
click at [238, 95] on icon at bounding box center [217, 92] width 48 height 14
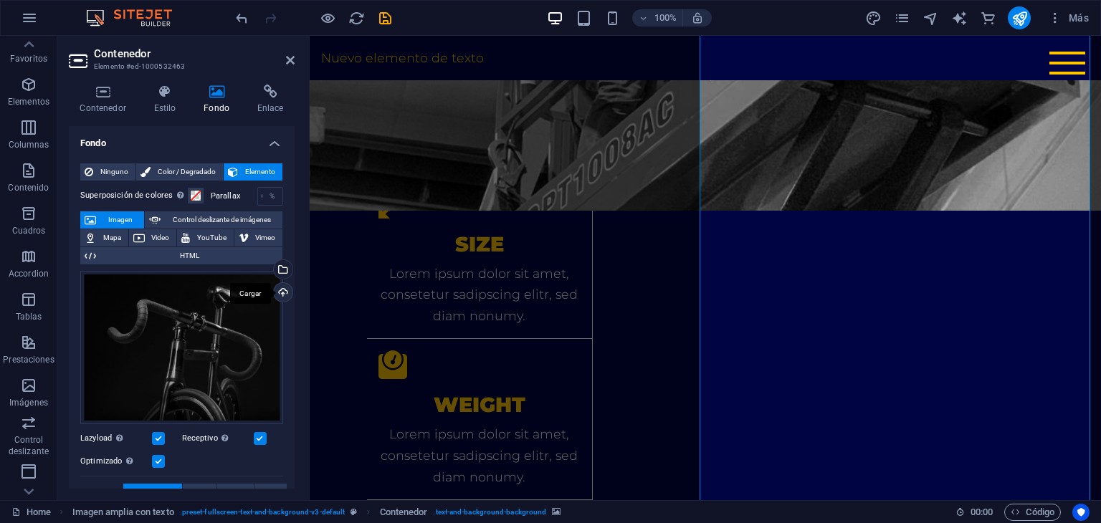
click at [277, 292] on div "Cargar" at bounding box center [282, 294] width 22 height 22
click at [277, 286] on div "Cargar" at bounding box center [282, 294] width 22 height 22
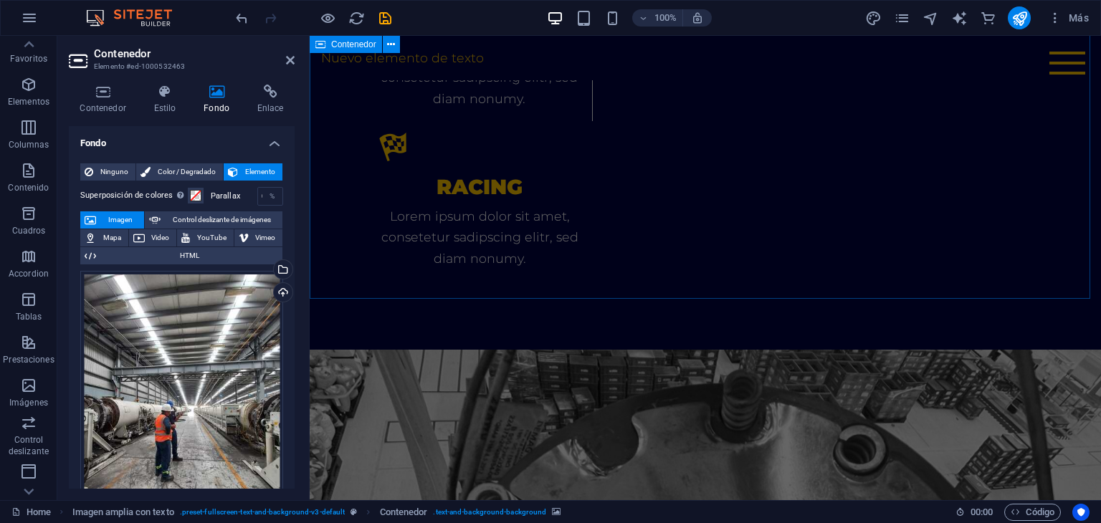
scroll to position [3512, 0]
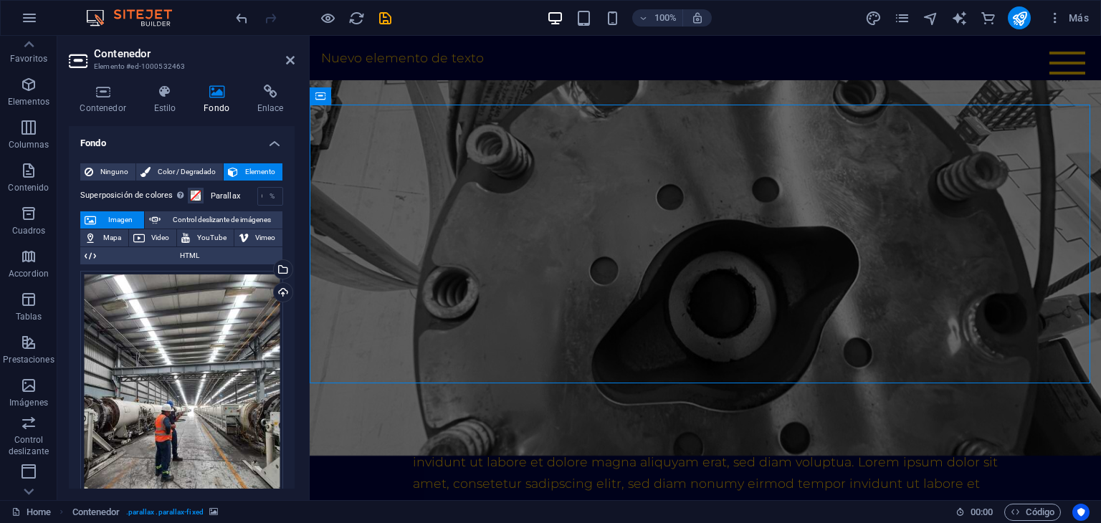
scroll to position [3374, 0]
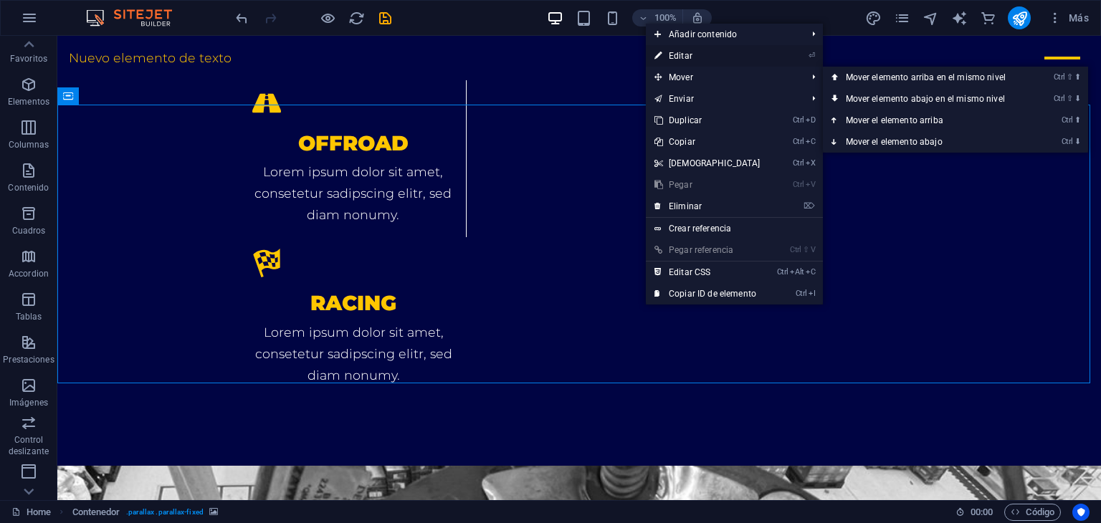
click at [706, 58] on link "⏎ Editar" at bounding box center [707, 56] width 123 height 22
select select "vh"
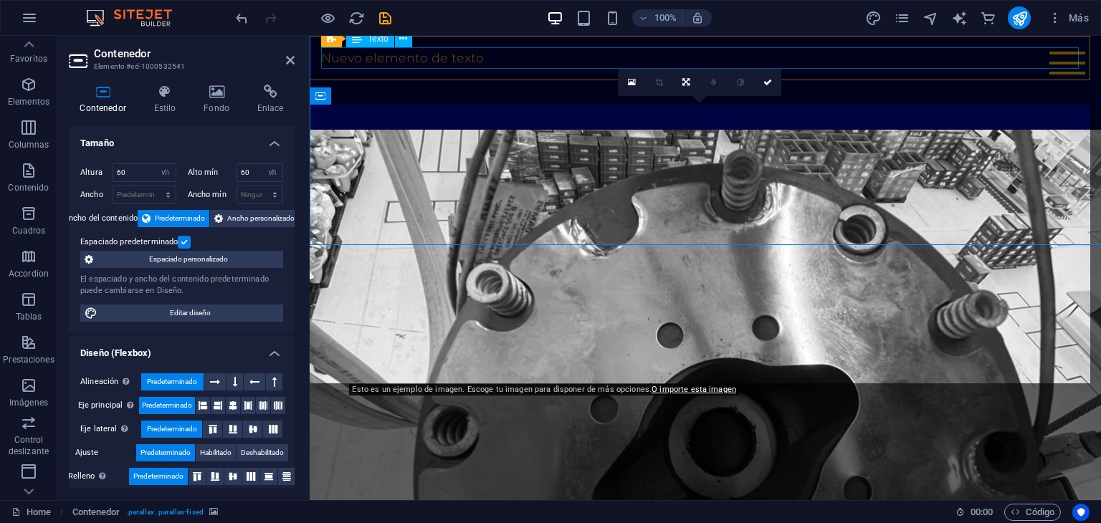
scroll to position [3512, 0]
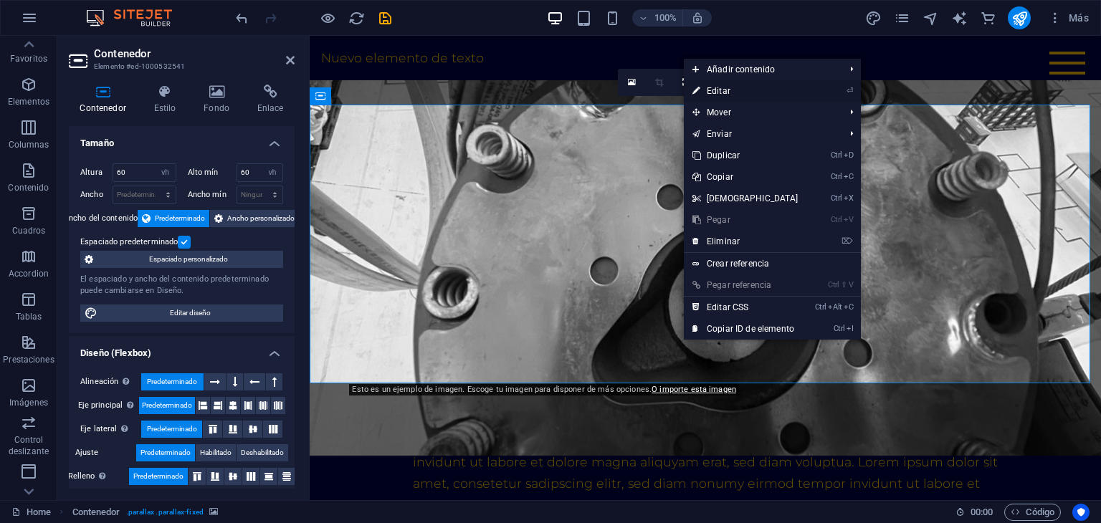
click at [752, 85] on link "⏎ Editar" at bounding box center [745, 91] width 123 height 22
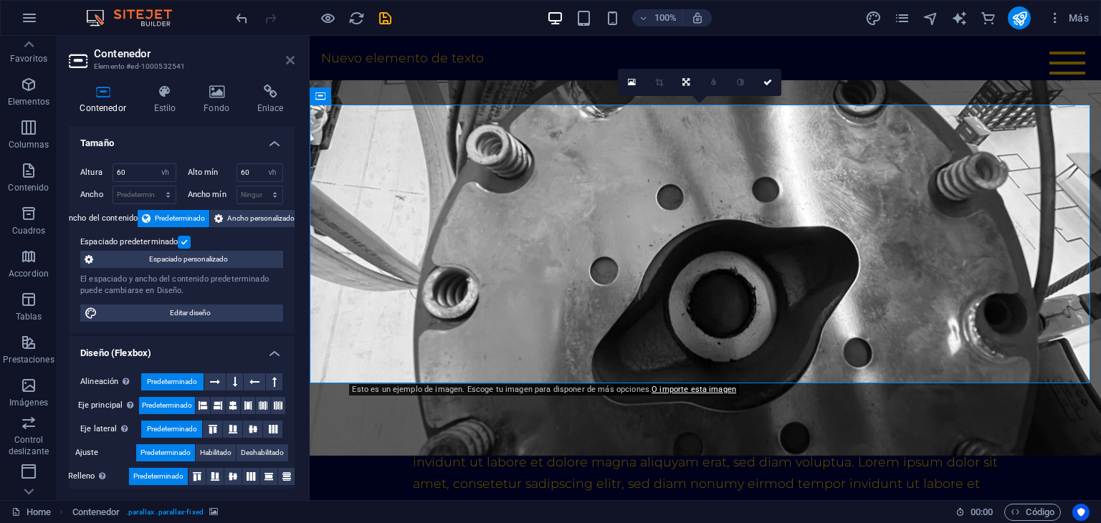
drag, startPoint x: 291, startPoint y: 58, endPoint x: 550, endPoint y: 204, distance: 296.9
click at [291, 58] on icon at bounding box center [290, 59] width 9 height 11
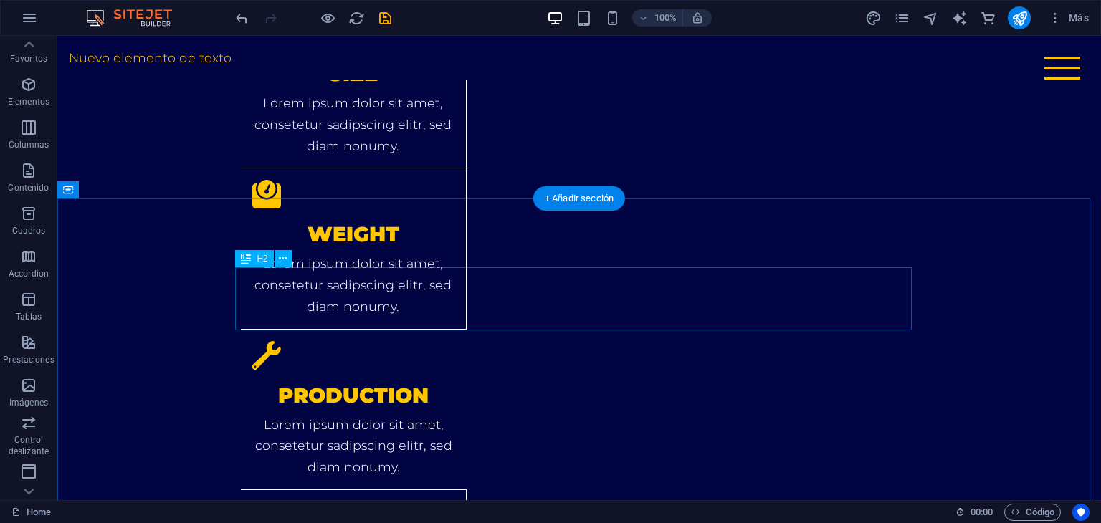
scroll to position [2585, 0]
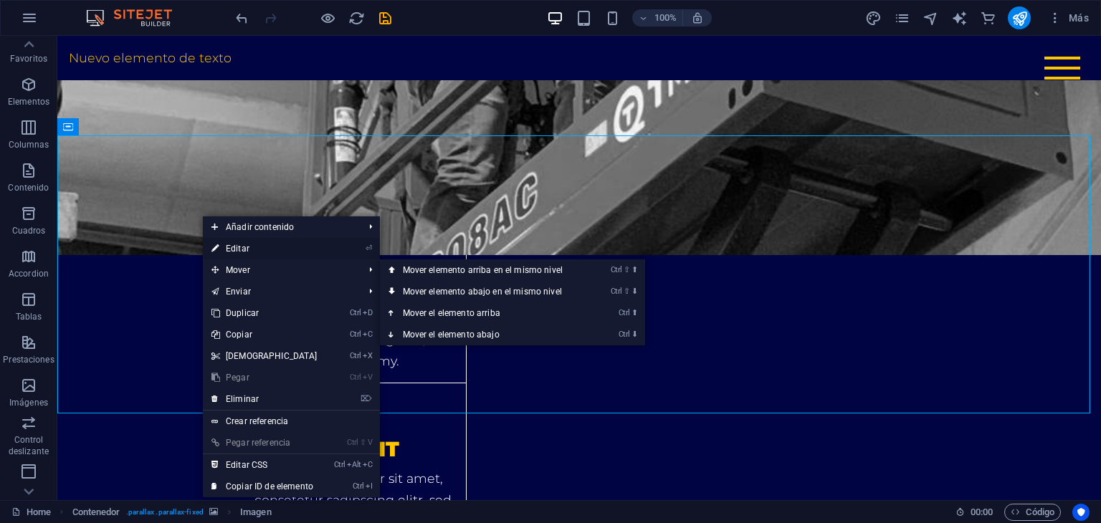
click at [258, 249] on link "⏎ Editar" at bounding box center [264, 249] width 123 height 22
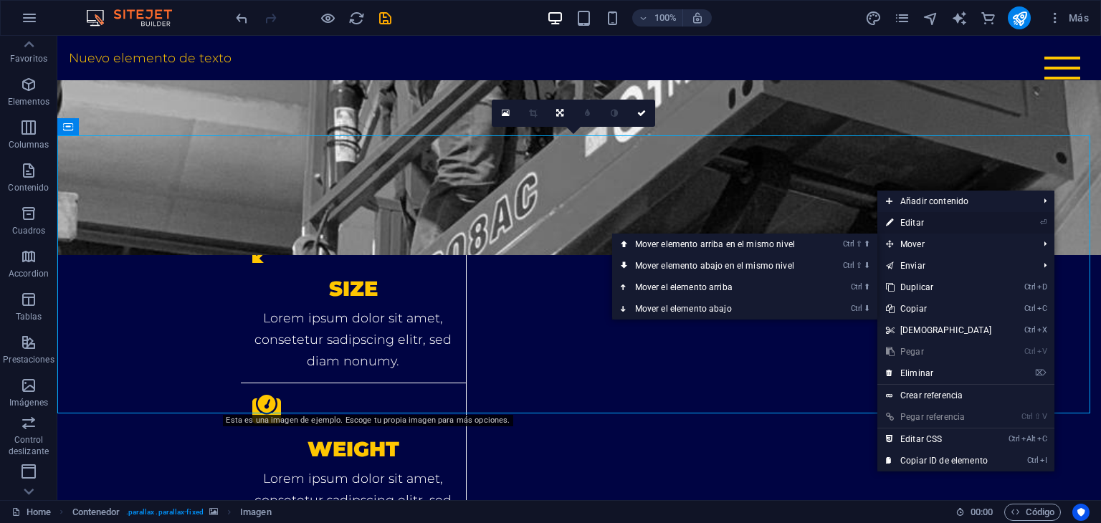
click at [910, 225] on link "⏎ Editar" at bounding box center [938, 223] width 123 height 22
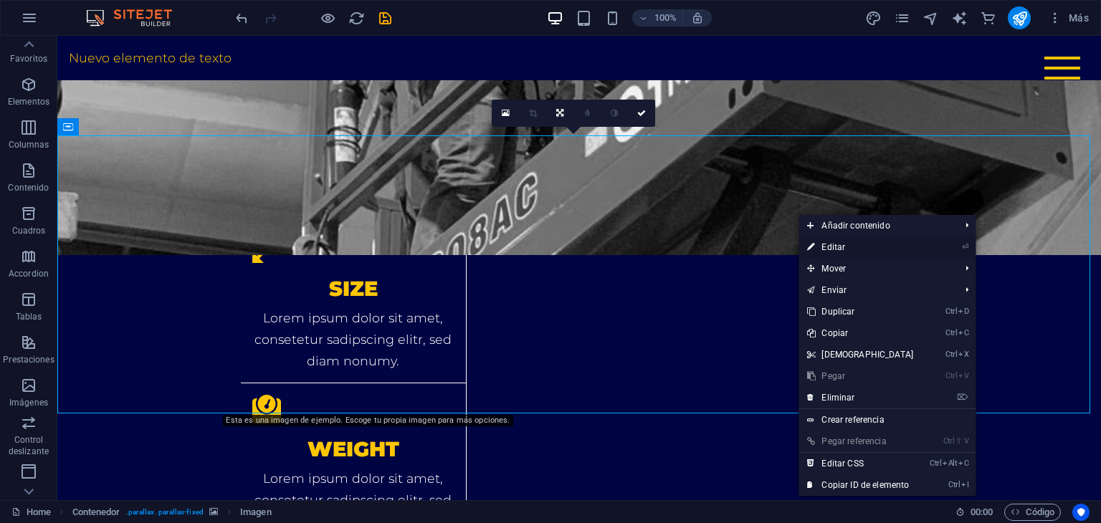
click at [867, 252] on link "⏎ Editar" at bounding box center [859, 248] width 123 height 22
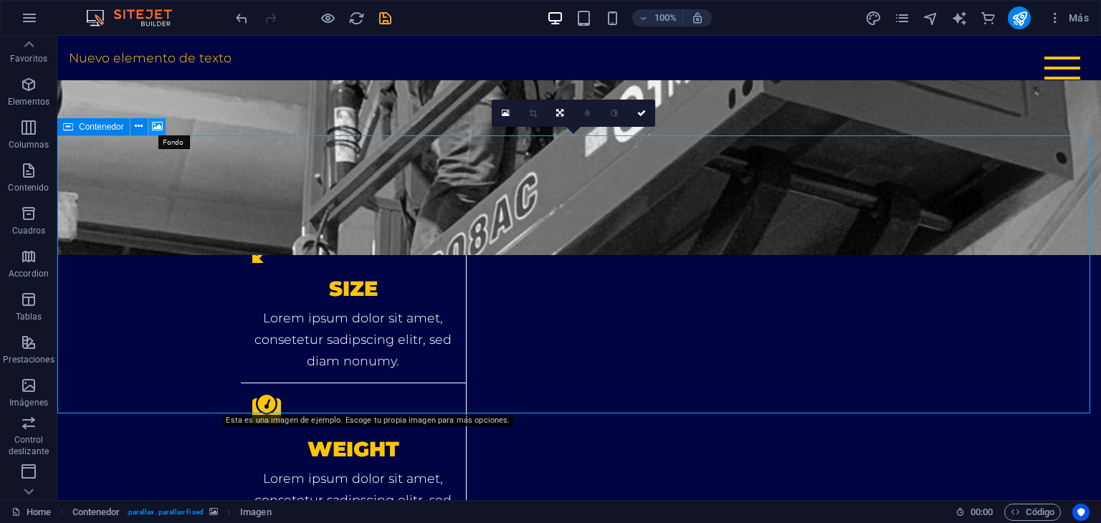
click at [162, 123] on icon at bounding box center [157, 126] width 11 height 15
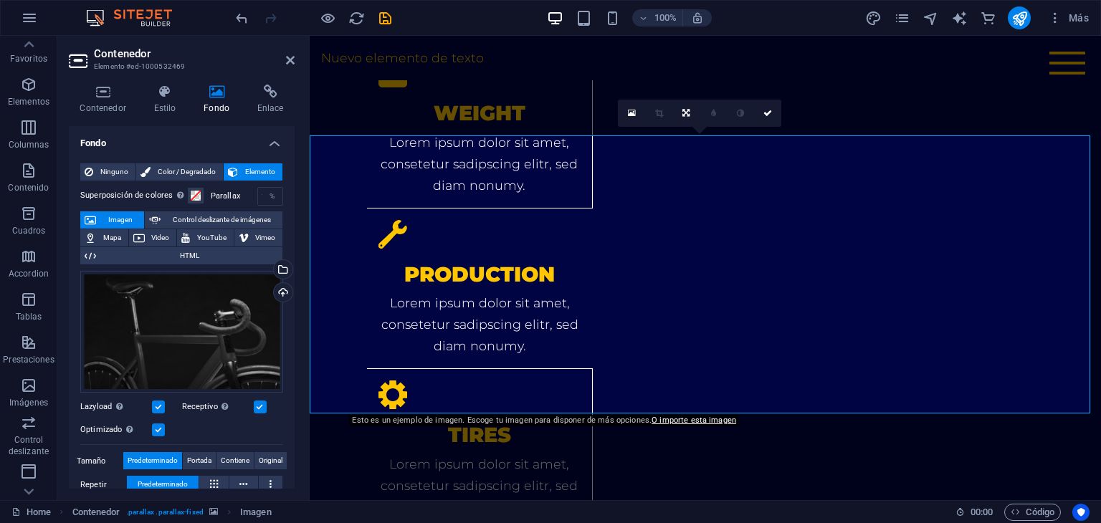
scroll to position [2724, 0]
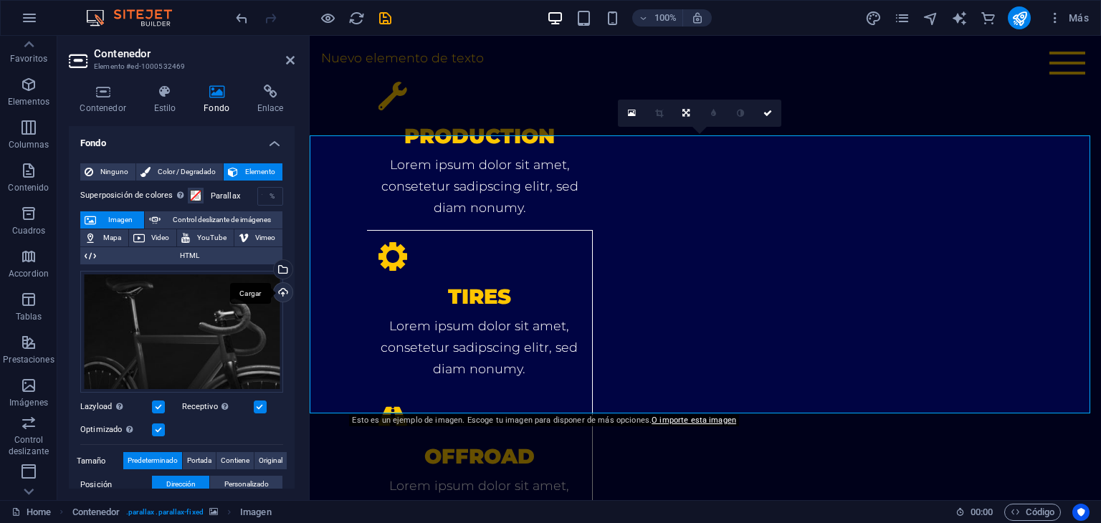
click at [278, 287] on div "Cargar" at bounding box center [282, 294] width 22 height 22
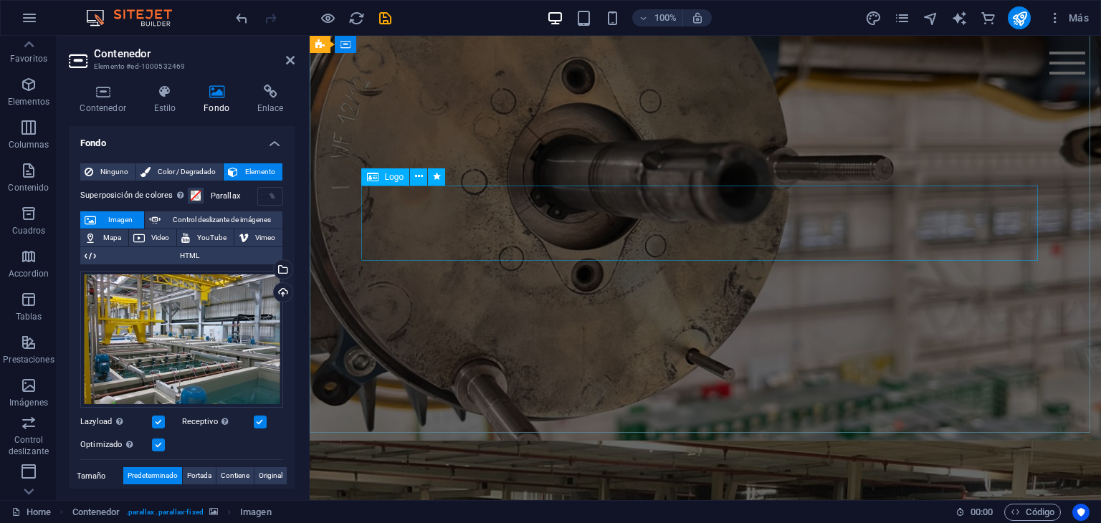
scroll to position [0, 0]
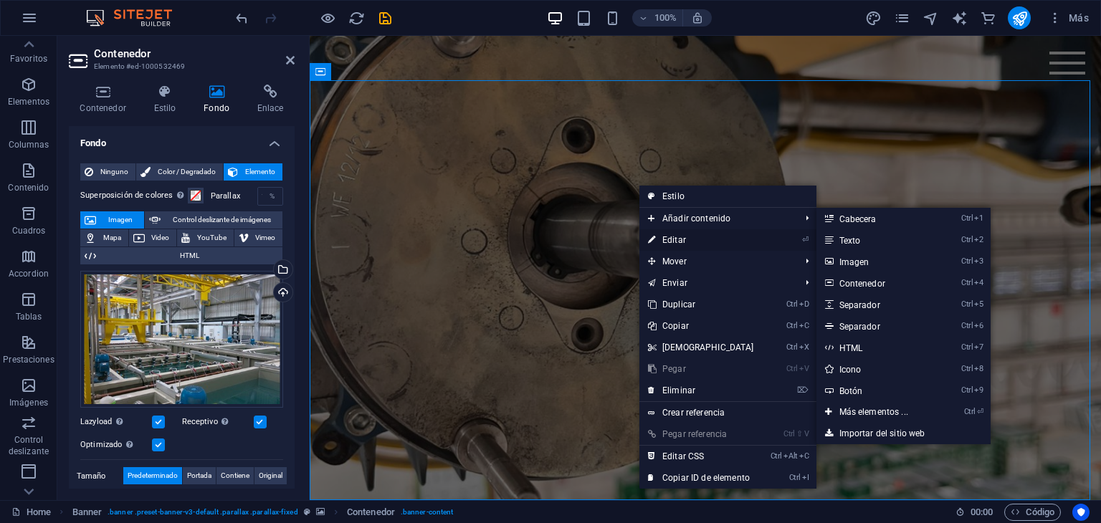
drag, startPoint x: 685, startPoint y: 233, endPoint x: 373, endPoint y: 197, distance: 314.6
click at [685, 233] on link "⏎ Editar" at bounding box center [700, 240] width 123 height 22
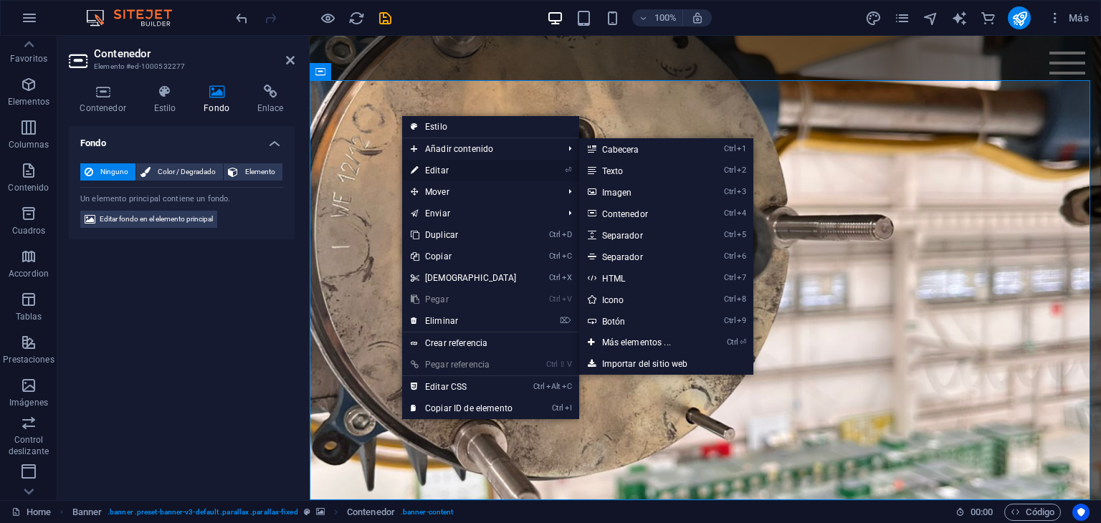
click at [450, 167] on link "⏎ Editar" at bounding box center [463, 171] width 123 height 22
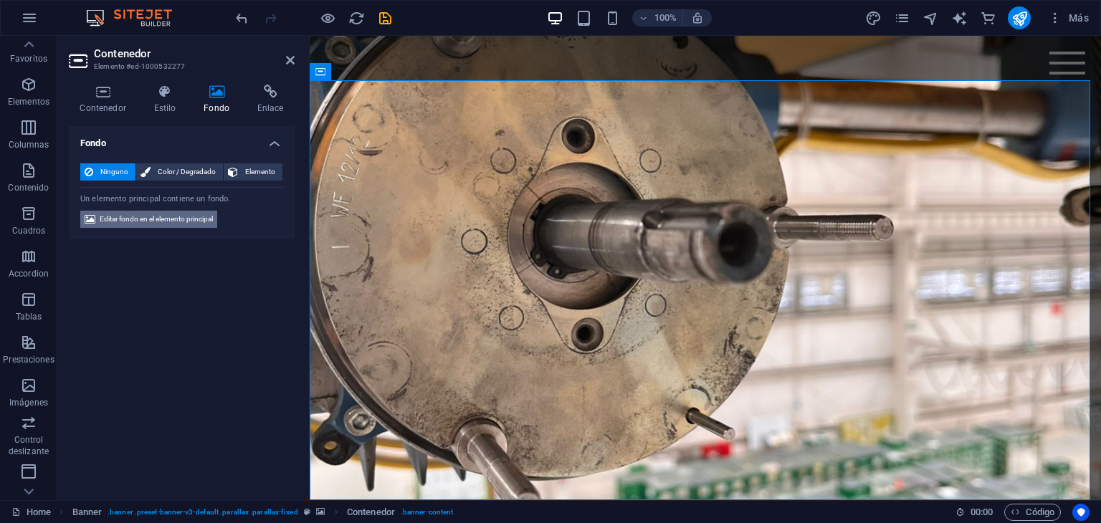
click at [181, 221] on span "Editar fondo en el elemento principal" at bounding box center [156, 219] width 113 height 17
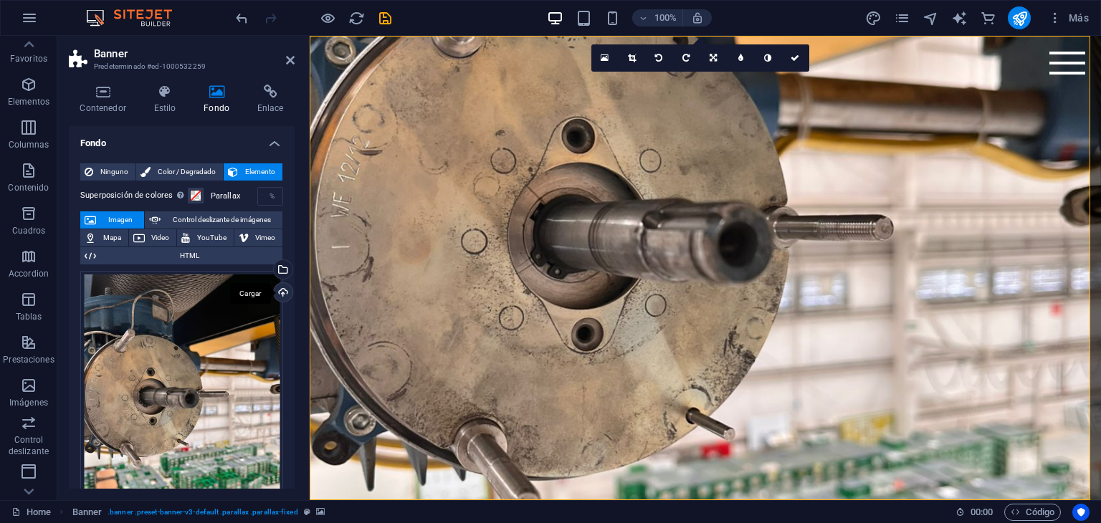
click at [279, 285] on div "Cargar" at bounding box center [282, 294] width 22 height 22
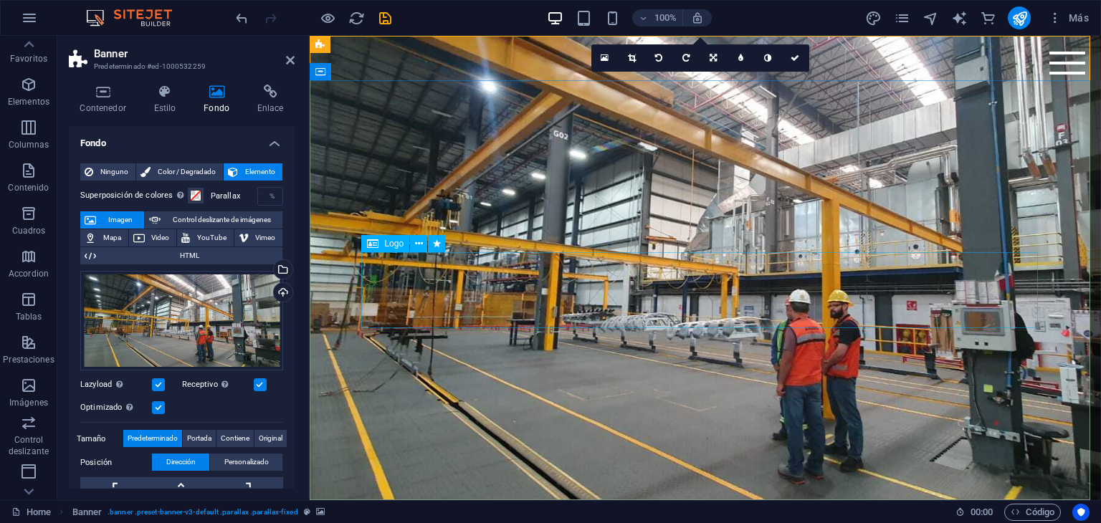
click at [647, 225] on div "MKRanes" at bounding box center [705, 187] width 677 height 76
click at [509, 225] on div "MKRanes" at bounding box center [705, 187] width 677 height 76
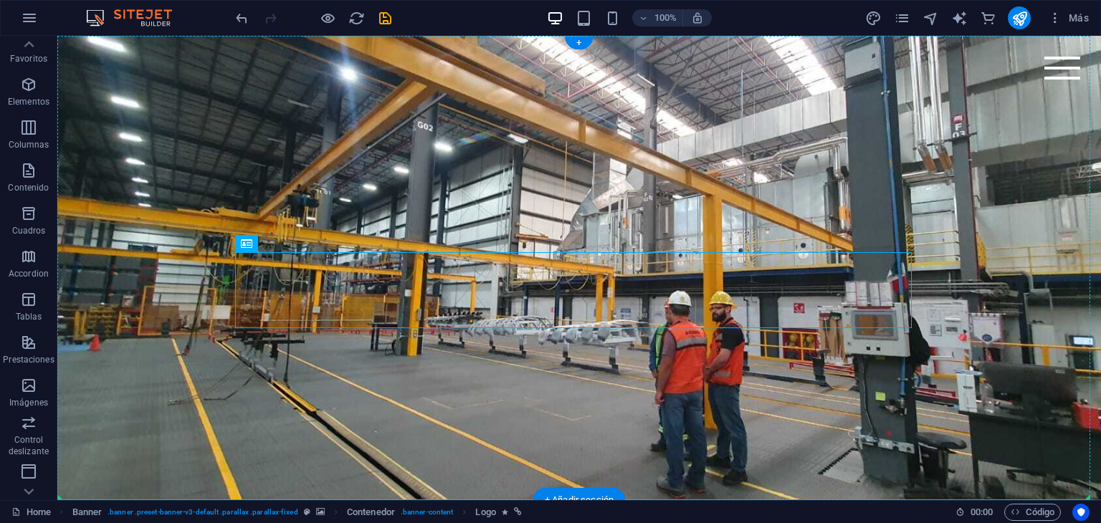
drag, startPoint x: 244, startPoint y: 322, endPoint x: 507, endPoint y: 359, distance: 265.7
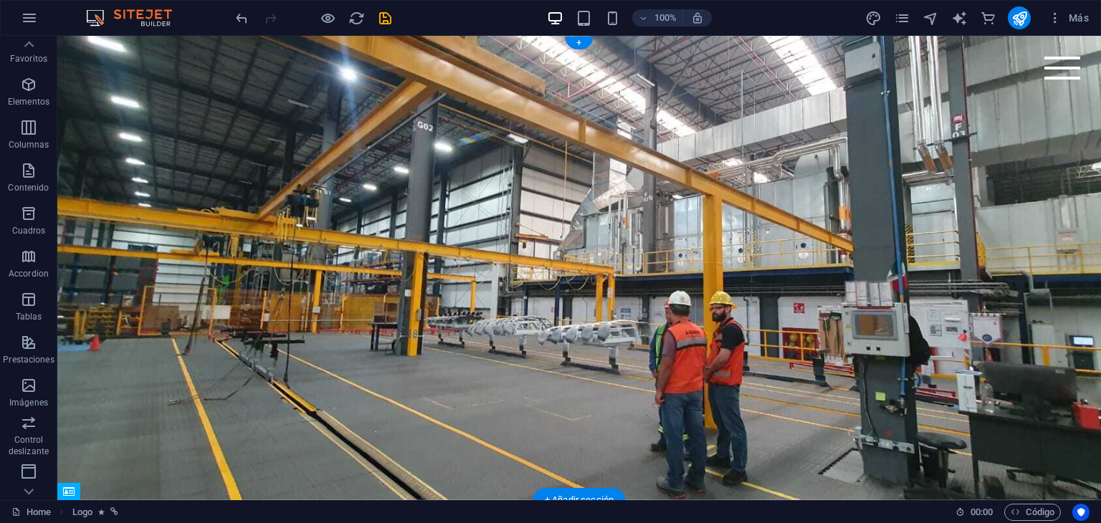
drag, startPoint x: 444, startPoint y: 312, endPoint x: 487, endPoint y: 309, distance: 43.1
click at [447, 218] on div at bounding box center [579, 149] width 1044 height 138
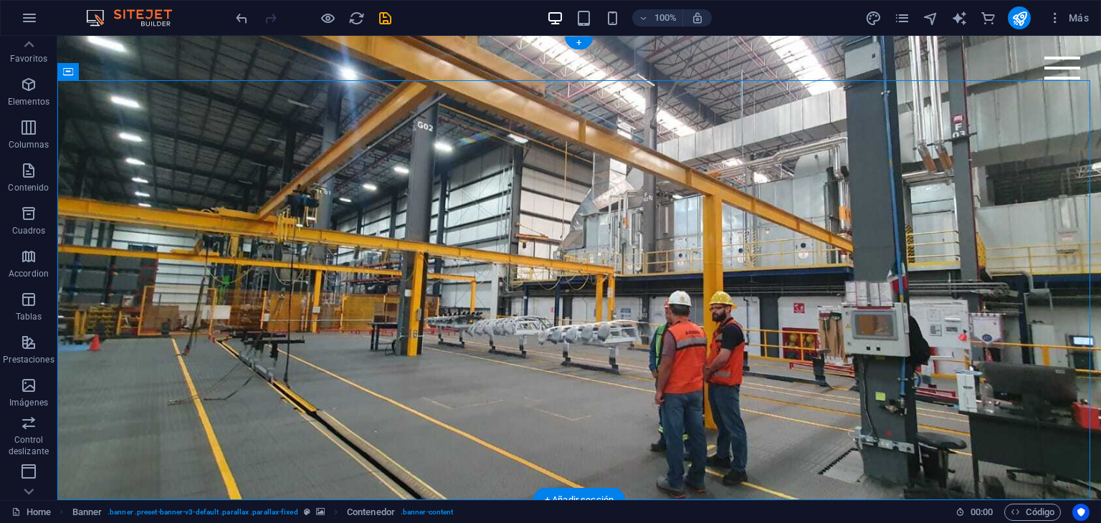
drag, startPoint x: 460, startPoint y: 396, endPoint x: 447, endPoint y: 302, distance: 95.6
click at [462, 218] on div at bounding box center [579, 149] width 1044 height 138
click at [237, 16] on icon "undo" at bounding box center [242, 18] width 16 height 16
click at [304, 225] on div "MKRanes" at bounding box center [579, 187] width 677 height 76
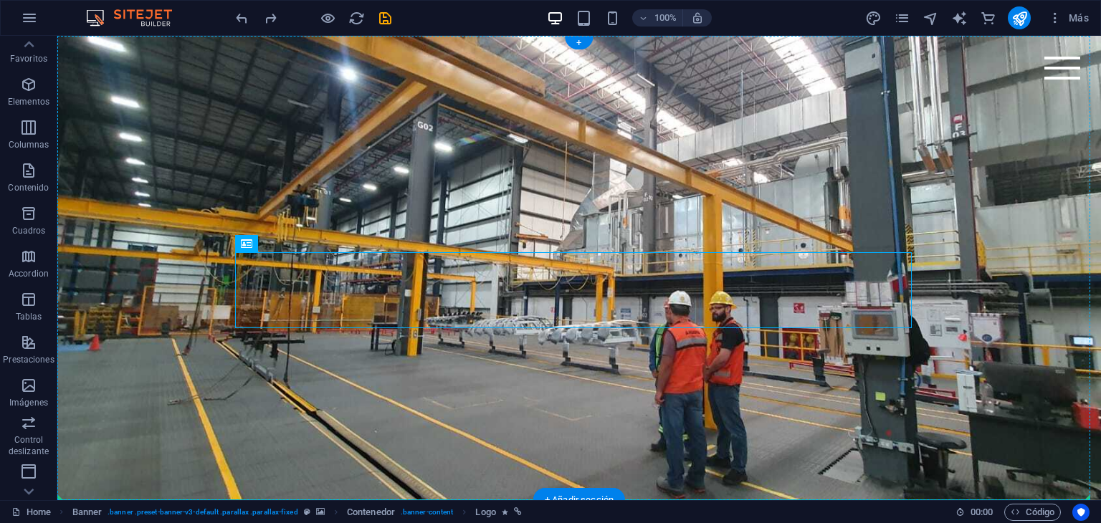
drag, startPoint x: 356, startPoint y: 313, endPoint x: 366, endPoint y: 333, distance: 22.8
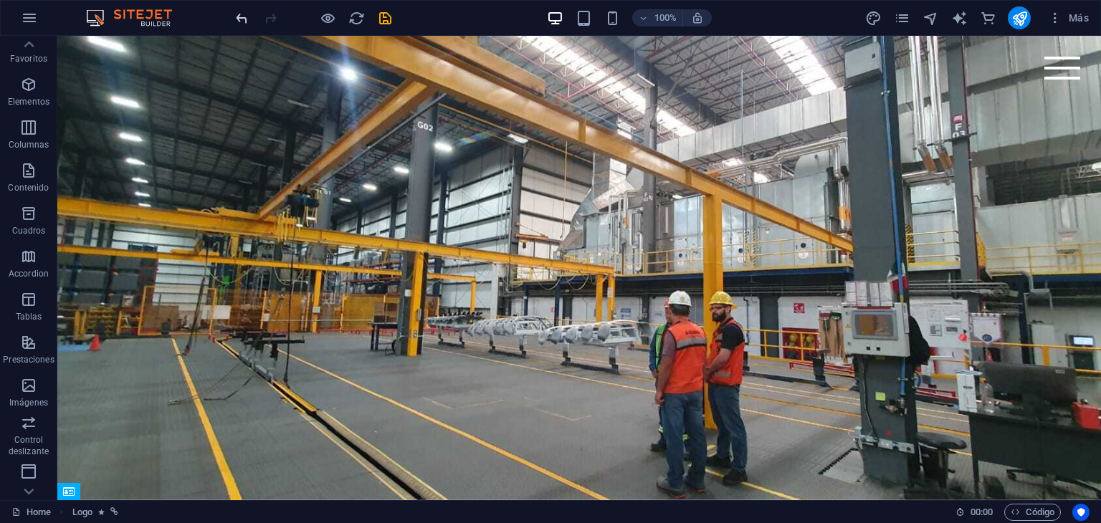
click at [241, 19] on icon "undo" at bounding box center [242, 18] width 16 height 16
